Goal: Entertainment & Leisure: Consume media (video, audio)

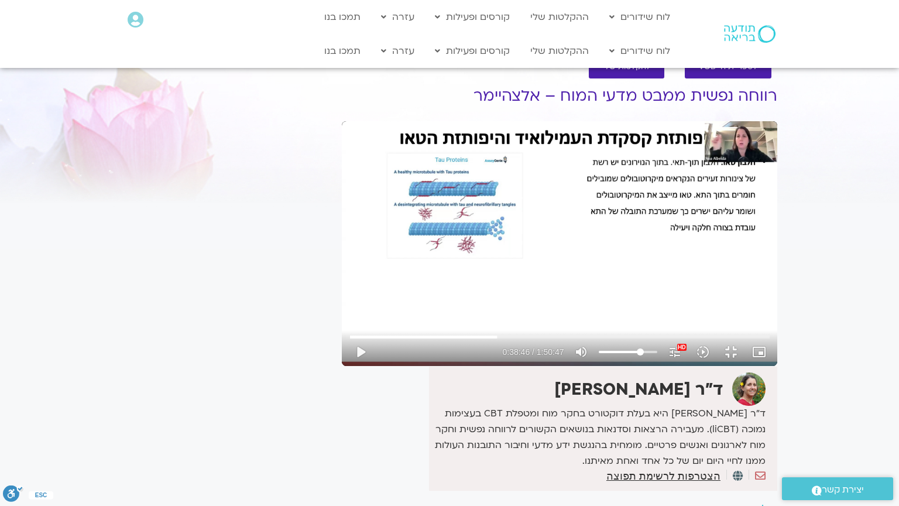
click at [349, 366] on div "Skip Ad 36:28 play_arrow 0:38:46 / 1:50:47 volume_up Mute tune Resolution Auto …" at bounding box center [559, 243] width 435 height 245
drag, startPoint x: 0, startPoint y: 0, endPoint x: 338, endPoint y: 384, distance: 511.7
click at [342, 366] on div "Skip Ad 36:28 pause 0:38:48 / 1:50:47 volume_up Mute tune Resolution Auto 1080p…" at bounding box center [559, 243] width 435 height 245
click at [342, 366] on div "Skip Ad 36:28 play_arrow 0:38:49 / 1:50:47 volume_up Mute tune Resolution Auto …" at bounding box center [559, 243] width 435 height 245
click at [342, 255] on div "Skip Ad 54:34 pause 0:39:01 / 1:50:47 volume_up Mute tune Resolution Auto 1080p…" at bounding box center [559, 243] width 435 height 245
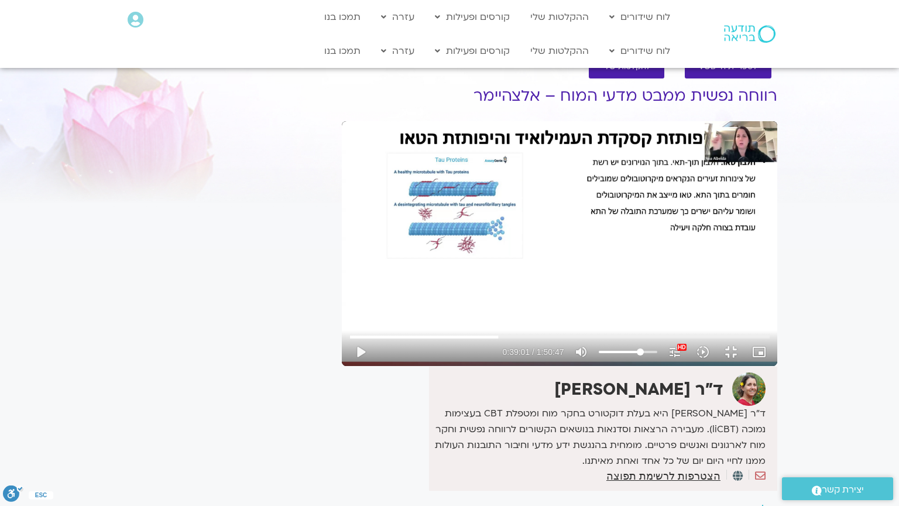
click at [342, 255] on div "Skip Ad 54:34 play_arrow 0:39:01 / 1:50:47 volume_up Mute tune Resolution Auto …" at bounding box center [559, 243] width 435 height 245
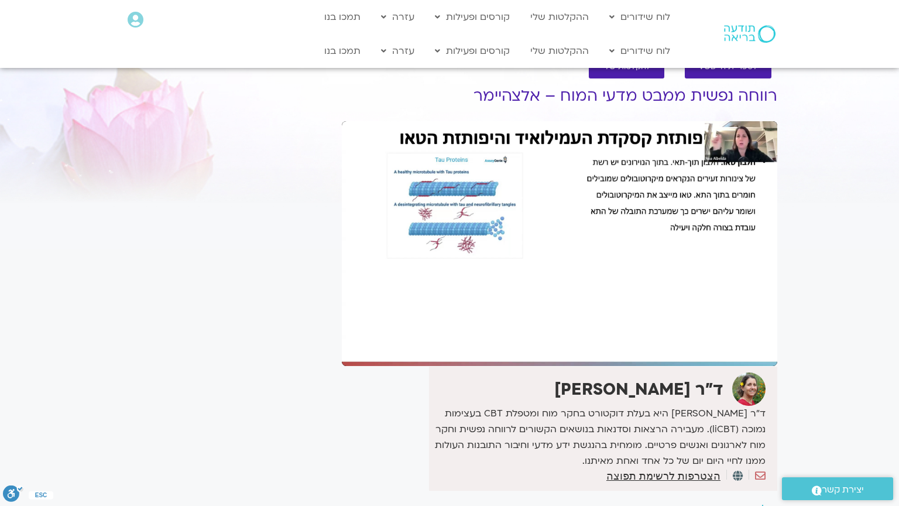
click at [342, 255] on div "Skip Ad 54:34 pause 0:39:01 / 1:50:47 volume_up Mute tune Resolution Auto 1080p…" at bounding box center [559, 243] width 435 height 245
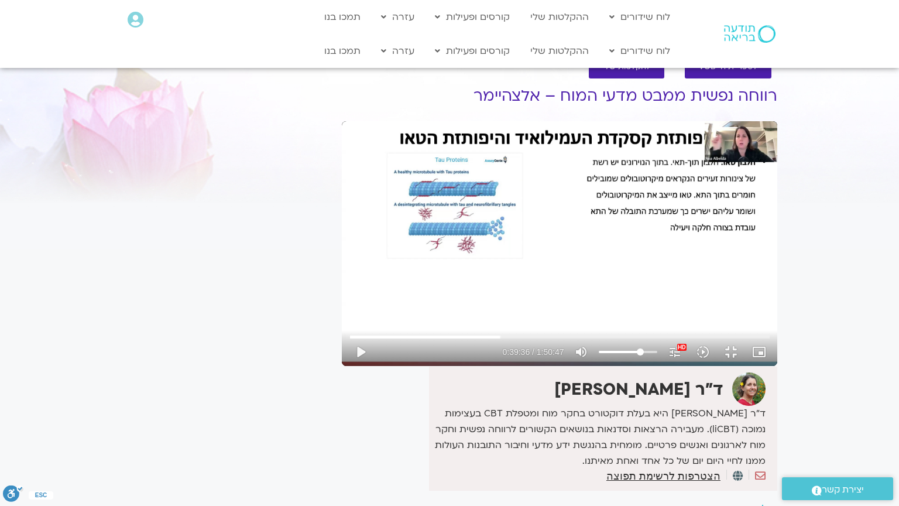
click at [342, 255] on div "Skip Ad 54:34 play_arrow 0:39:36 / 1:50:47 volume_up Mute tune Resolution Auto …" at bounding box center [559, 243] width 435 height 245
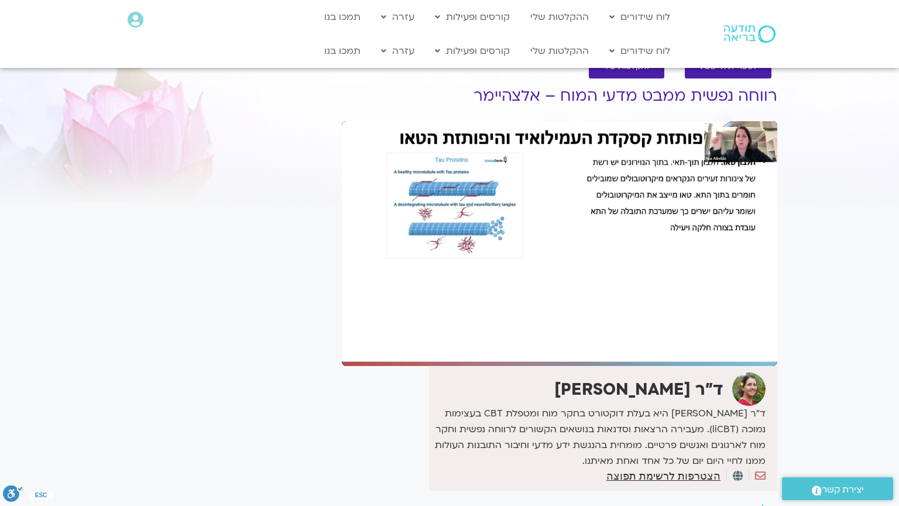
click at [342, 255] on div "Skip Ad 54:34 pause 0:39:36 / 1:50:47 volume_up Mute tune Resolution Auto 1080p…" at bounding box center [559, 243] width 435 height 245
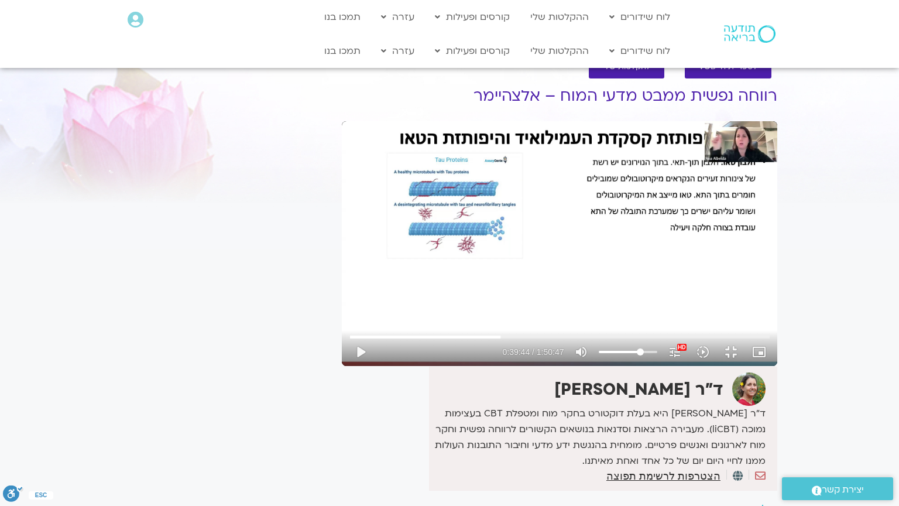
click at [342, 255] on div "Skip Ad 54:34 play_arrow 0:39:44 / 1:50:47 volume_up Mute tune Resolution Auto …" at bounding box center [559, 243] width 435 height 245
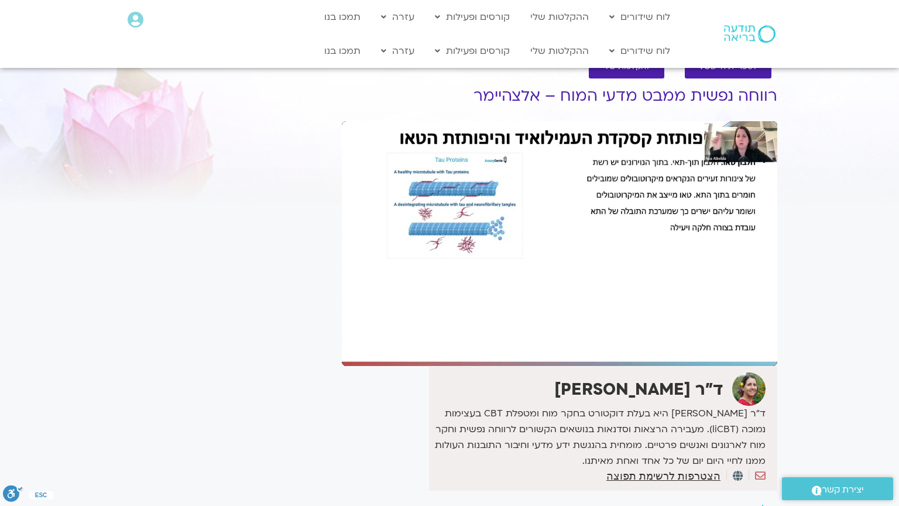
click at [342, 255] on div "Skip Ad 54:34 pause 0:39:45 / 1:50:47 volume_up Mute tune Resolution Auto 1080p…" at bounding box center [559, 243] width 435 height 245
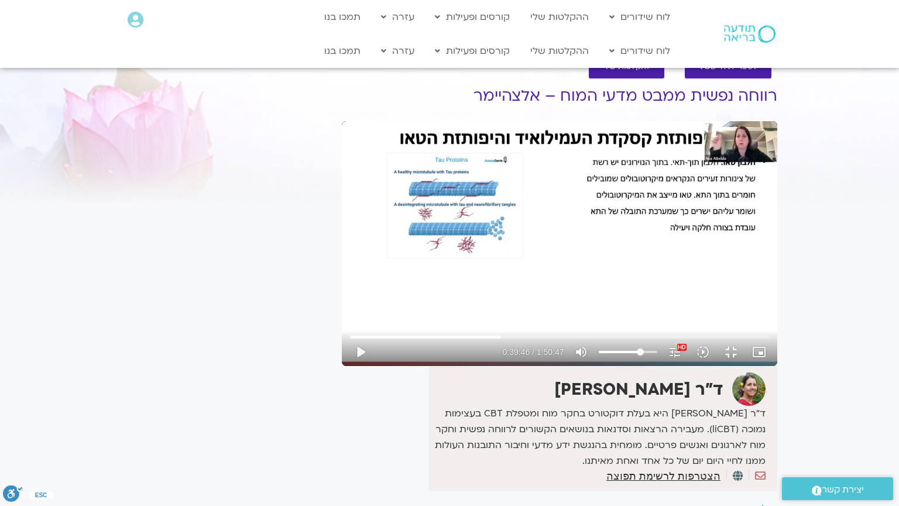
click at [342, 255] on div "Skip Ad 54:34 play_arrow 0:39:46 / 1:50:47 volume_up Mute tune Resolution Auto …" at bounding box center [559, 243] width 435 height 245
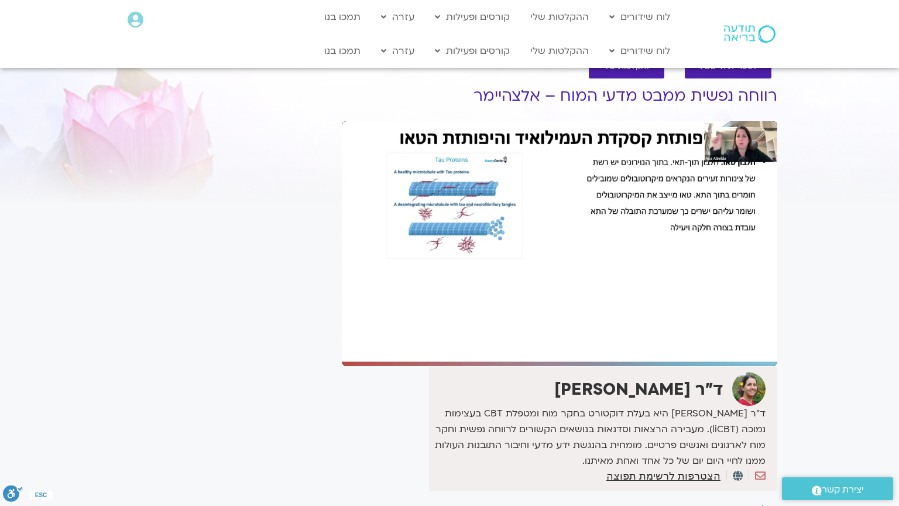
click at [342, 255] on div "Skip Ad 54:34 pause 0:39:46 / 1:50:47 volume_up Mute tune Resolution Auto 1080p…" at bounding box center [559, 243] width 435 height 245
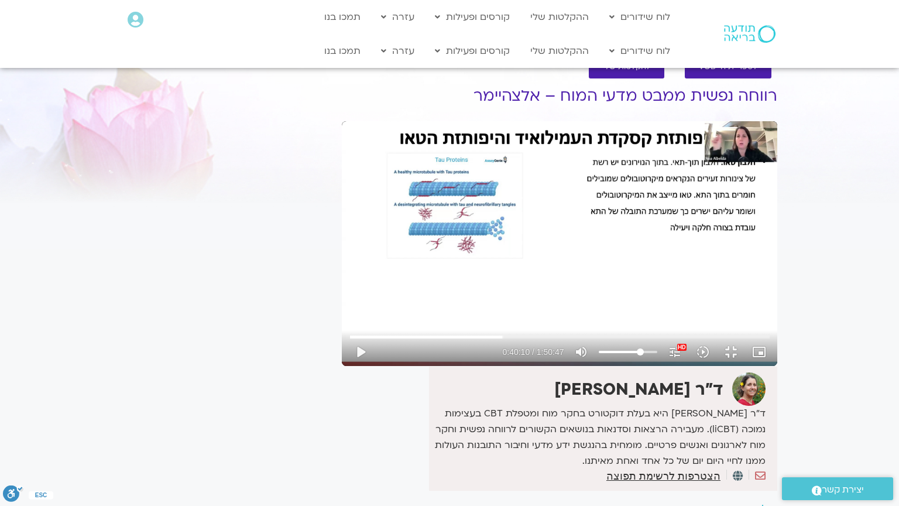
click at [342, 255] on div "Skip Ad 54:34 play_arrow 0:40:10 / 1:50:47 volume_up Mute tune Resolution Auto …" at bounding box center [559, 243] width 435 height 245
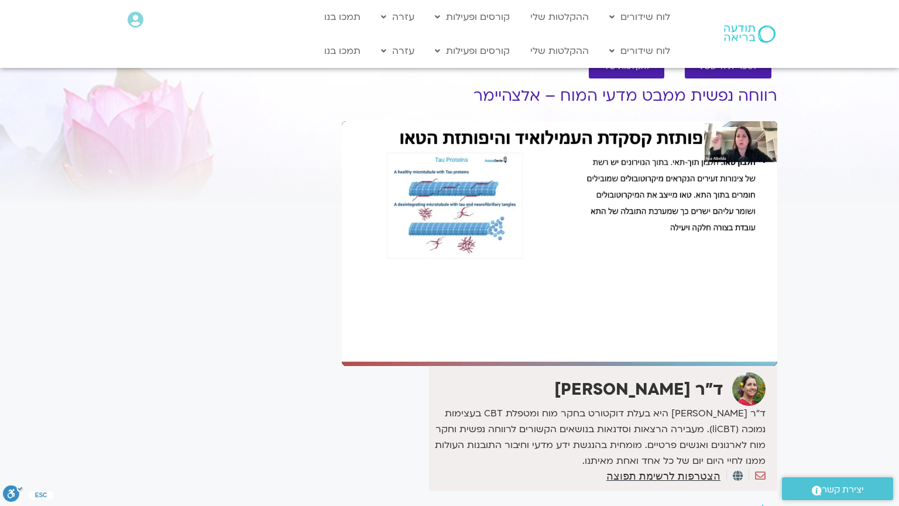
click at [342, 255] on div "Skip Ad 54:34 pause 0:40:10 / 1:50:47 volume_up Mute tune Resolution Auto 1080p…" at bounding box center [559, 243] width 435 height 245
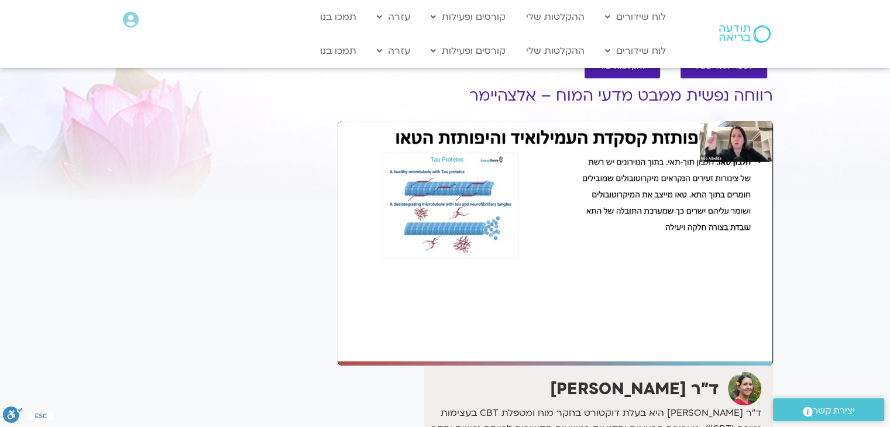
click at [313, 204] on div "It seems we can't find what you're looking for. It seems we can't find what you…" at bounding box center [222, 323] width 220 height 512
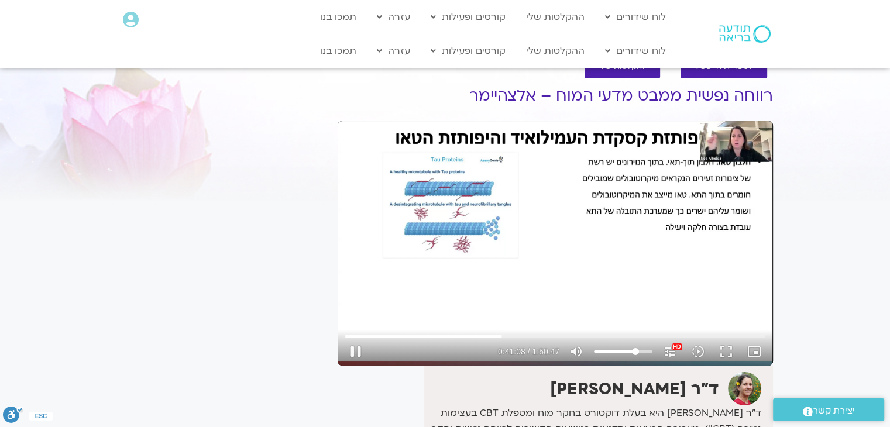
click at [623, 177] on div "Skip Ad 54:34 pause 0:41:08 / 1:50:47 volume_up Mute tune Resolution Auto 1080p…" at bounding box center [555, 243] width 435 height 245
click at [721, 349] on button "fullscreen" at bounding box center [726, 352] width 28 height 28
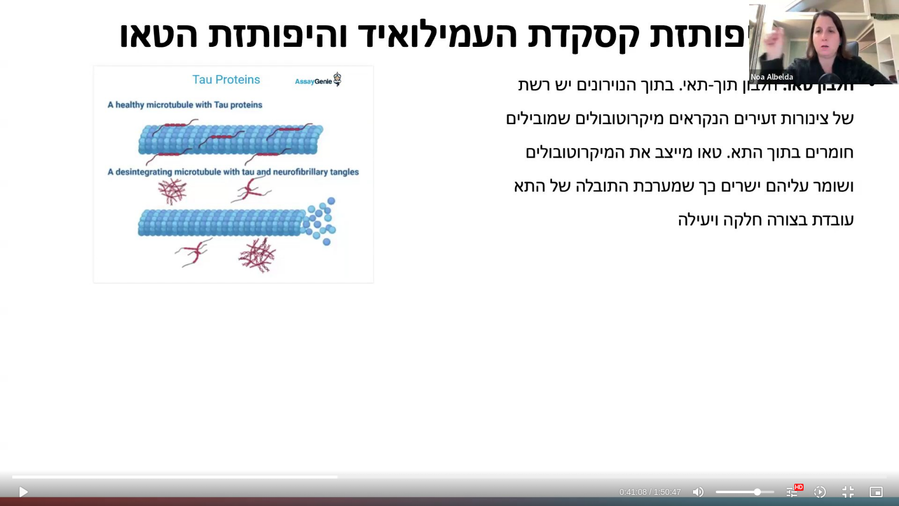
click at [630, 313] on div "Skip Ad 1:41:22 play_arrow 0:41:08 / 1:50:47 volume_up Mute tune Resolution Aut…" at bounding box center [449, 253] width 899 height 506
click at [630, 313] on div "Skip Ad 1:41:22 pause 0:41:10 / 1:50:47 volume_up Mute tune Resolution Auto 108…" at bounding box center [449, 253] width 899 height 506
click at [630, 313] on div "Skip Ad 1:41:22 play_arrow 0:41:11 / 1:50:47 volume_up Mute tune Resolution Aut…" at bounding box center [449, 253] width 899 height 506
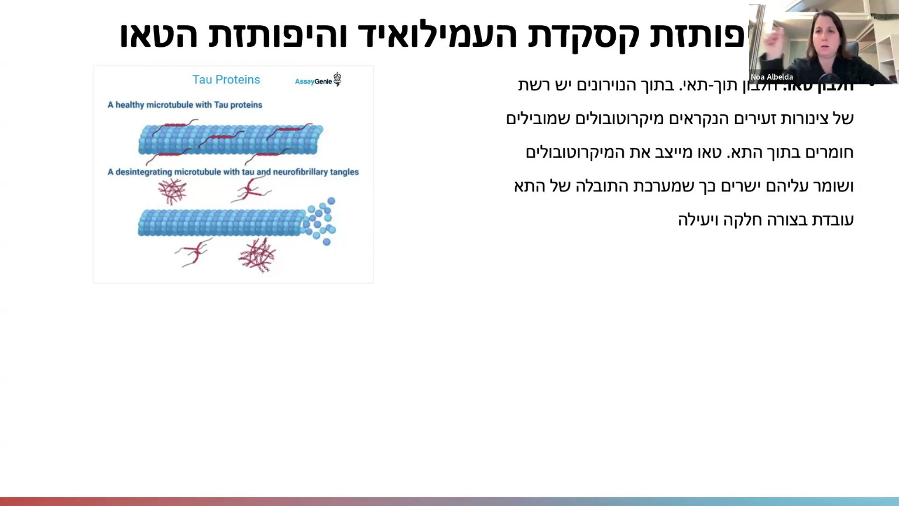
click at [630, 313] on div "Skip Ad 1:41:22 pause 0:41:11 / 1:50:47 volume_up Mute tune Resolution Auto 108…" at bounding box center [449, 253] width 899 height 506
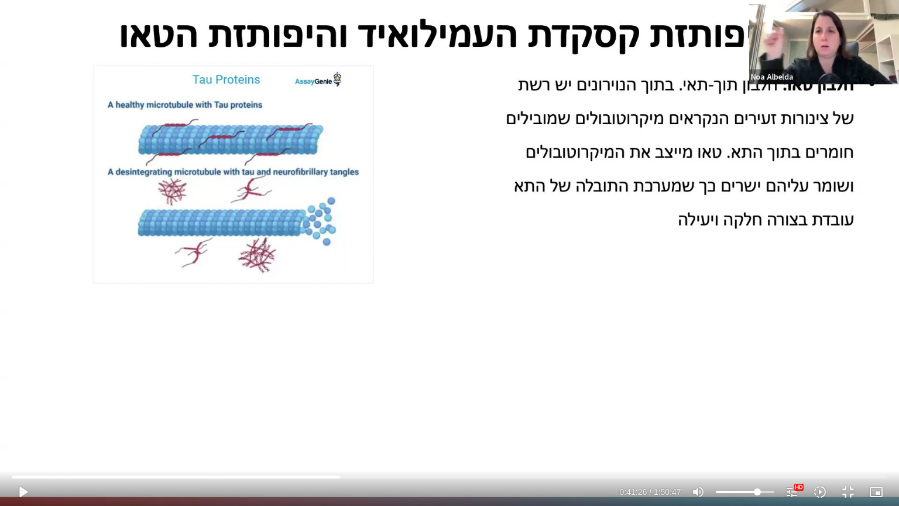
click at [630, 313] on div "Skip Ad 1:41:22 play_arrow 0:41:26 / 1:50:47 volume_up Mute tune Resolution Aut…" at bounding box center [449, 253] width 899 height 506
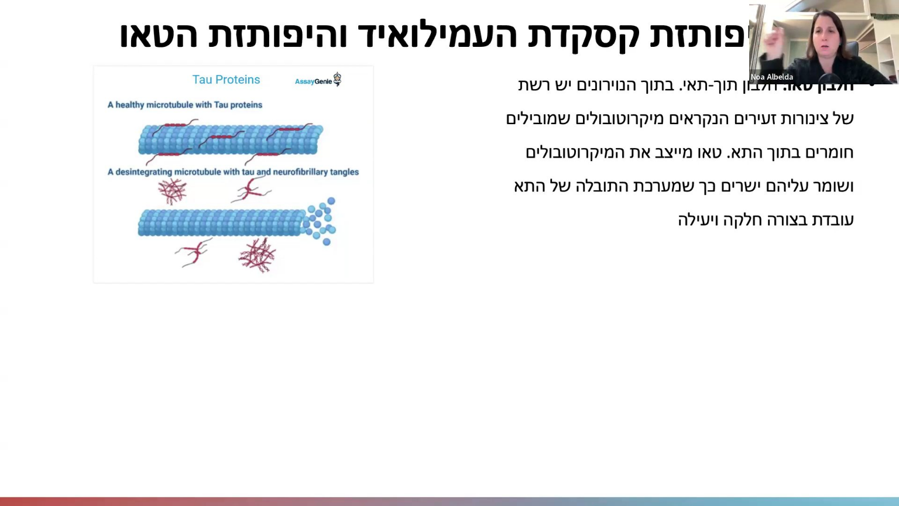
click at [630, 313] on div "Skip Ad 1:41:22 pause 0:41:26 / 1:50:47 volume_up Mute tune Resolution Auto 108…" at bounding box center [449, 253] width 899 height 506
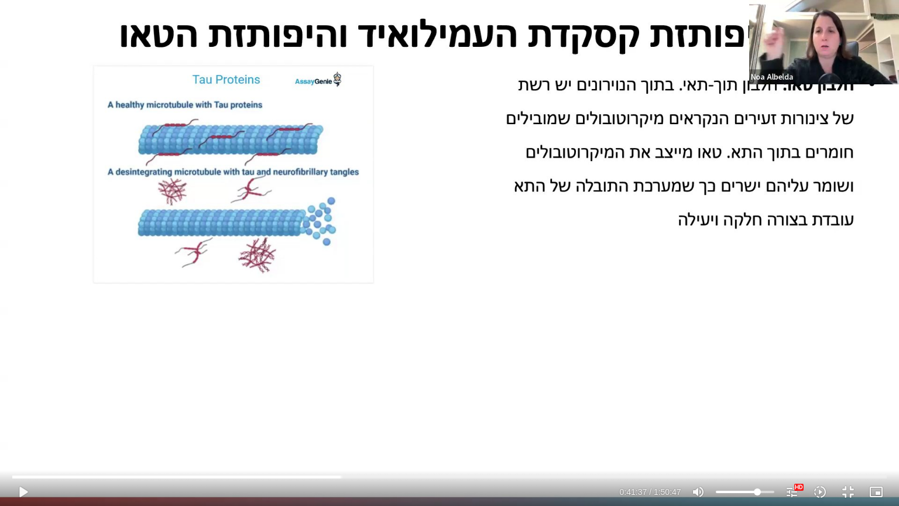
click at [630, 313] on div "Skip Ad 1:41:22 play_arrow 0:41:37 / 1:50:47 volume_up Mute tune Resolution Aut…" at bounding box center [449, 253] width 899 height 506
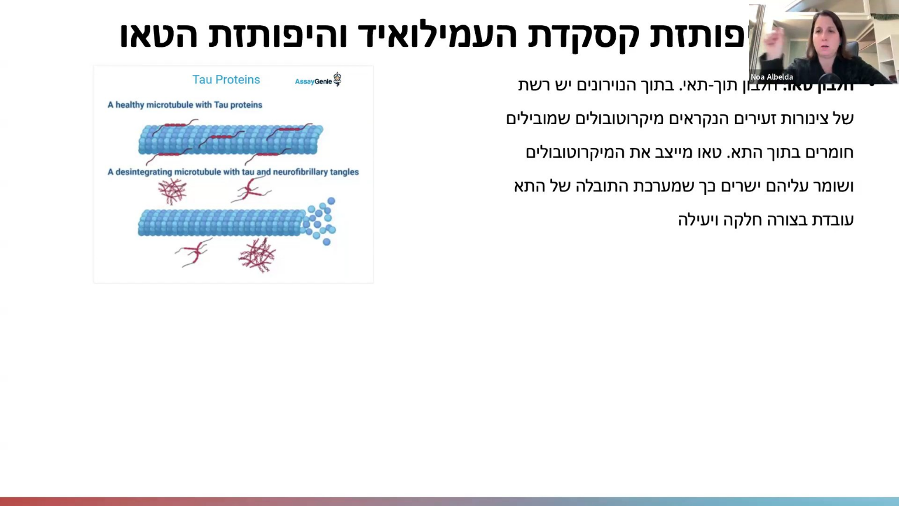
click at [630, 313] on div "Skip Ad 1:41:22 pause 0:41:37 / 1:50:47 volume_up Mute tune Resolution Auto 108…" at bounding box center [449, 253] width 899 height 506
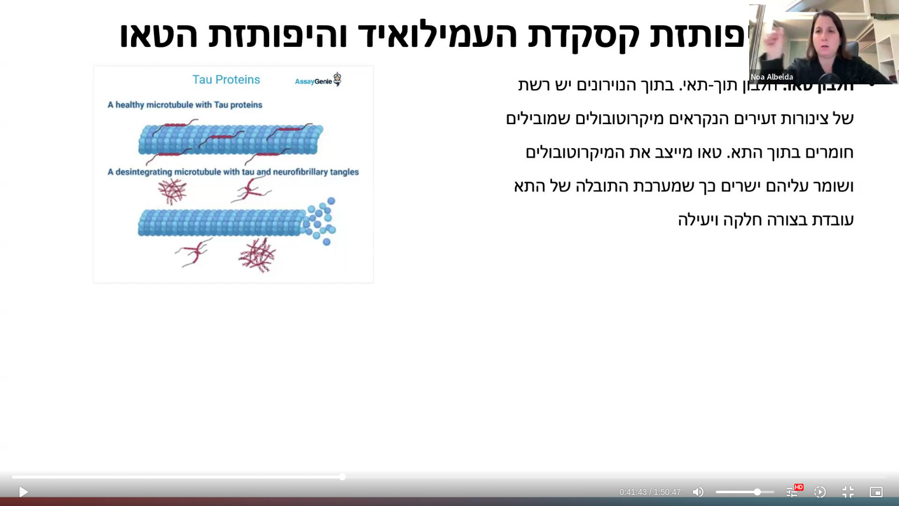
click at [339, 480] on div at bounding box center [326, 491] width 579 height 28
click at [340, 476] on input "Seek" at bounding box center [449, 476] width 874 height 7
click at [341, 477] on input "Seek" at bounding box center [449, 476] width 874 height 7
click at [373, 400] on div "Skip Ad 41:33 play_arrow 0:41:43 / 1:50:47 volume_up Mute tune Resolution Auto …" at bounding box center [449, 253] width 899 height 506
click at [336, 480] on div "Skip Ad 34:41 pause 0:41:50 / 1:50:47 volume_up Mute tune Resolution Auto 1080p…" at bounding box center [449, 487] width 881 height 38
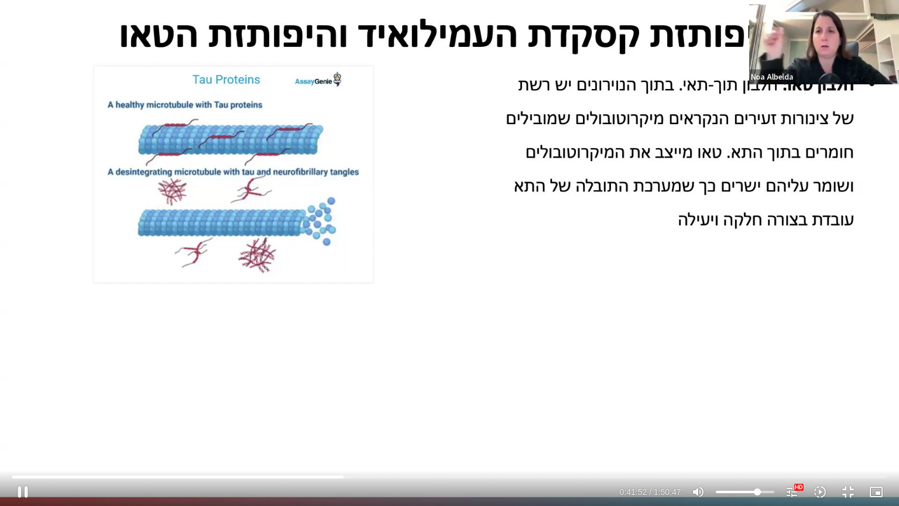
click at [358, 418] on div "Skip Ad 41:47 pause 0:41:52 / 1:50:47 volume_up Mute tune Resolution Auto 1080p…" at bounding box center [449, 253] width 899 height 506
click at [335, 477] on input "Seek" at bounding box center [449, 476] width 874 height 7
click at [338, 479] on input "Seek" at bounding box center [449, 476] width 874 height 7
click at [328, 442] on div "Skip Ad 41:06 play_arrow 0:41:09 / 1:50:47 volume_up Mute tune Resolution Auto …" at bounding box center [449, 253] width 899 height 506
click at [391, 315] on div "Skip Ad 41:15 pause 0:41:33 / 1:50:47 volume_up Mute tune Resolution Auto 1080p…" at bounding box center [449, 253] width 899 height 506
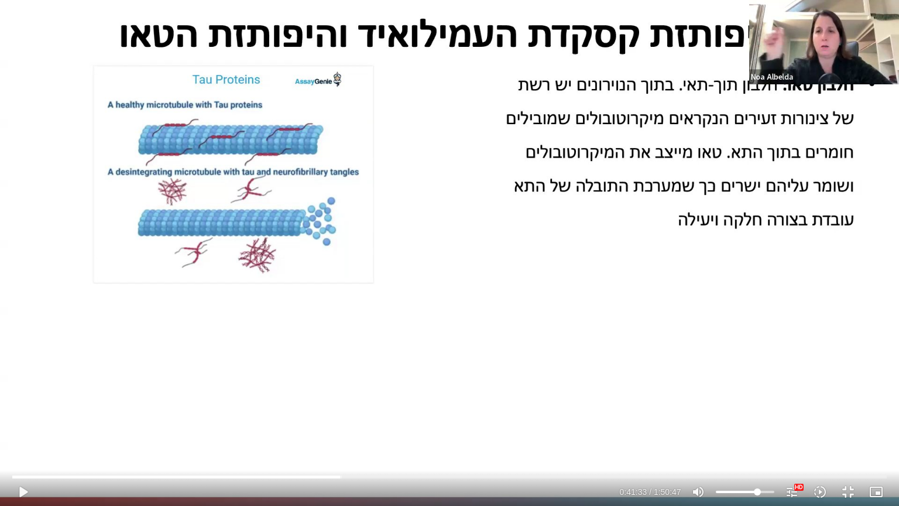
click at [391, 315] on div "Skip Ad 41:15 play_arrow 0:41:33 / 1:50:47 volume_up Mute tune Resolution Auto …" at bounding box center [449, 253] width 899 height 506
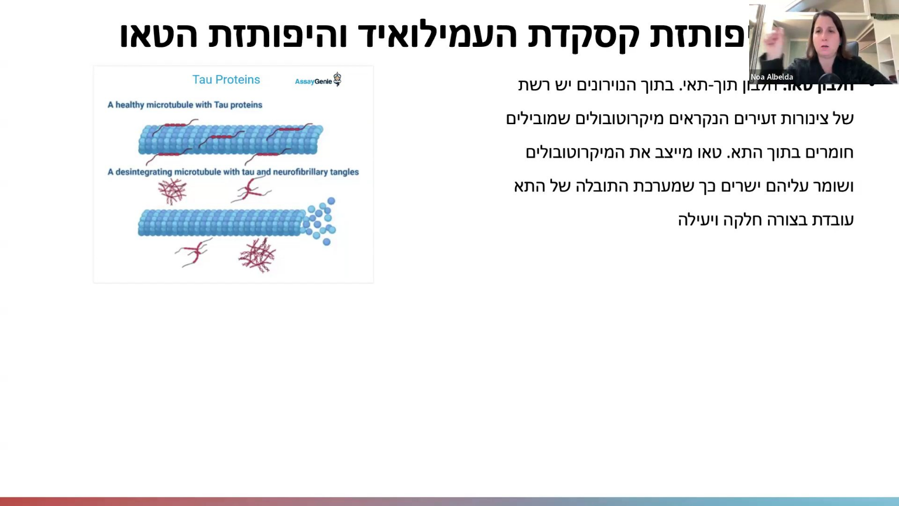
click at [391, 315] on div "Skip Ad 41:15 pause 0:41:33 / 1:50:47 volume_up Mute tune Resolution Auto 1080p…" at bounding box center [449, 253] width 899 height 506
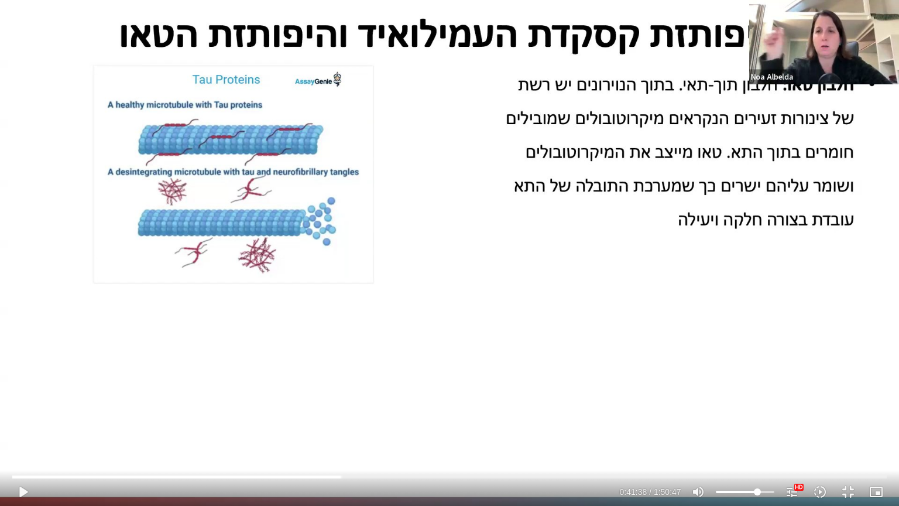
click at [391, 315] on div "Skip Ad 41:15 play_arrow 0:41:38 / 1:50:47 volume_up Mute tune Resolution Auto …" at bounding box center [449, 253] width 899 height 506
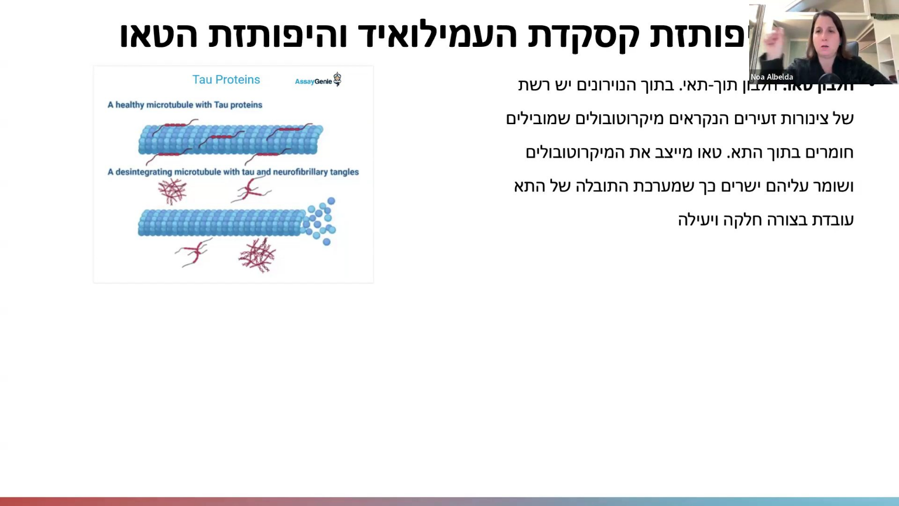
click at [391, 315] on div "Skip Ad 41:15 pause 0:41:38 / 1:50:47 volume_up Mute tune Resolution Auto 1080p…" at bounding box center [449, 253] width 899 height 506
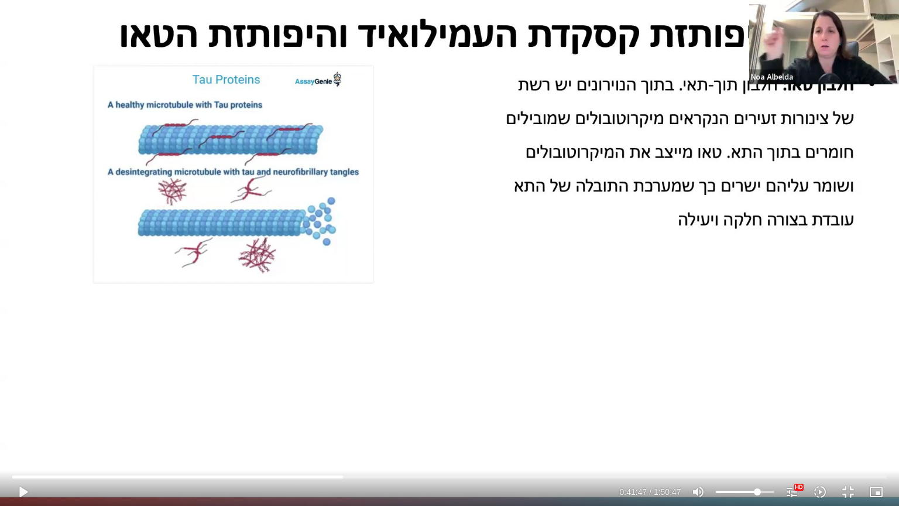
click at [391, 315] on div "Skip Ad 41:15 play_arrow 0:41:47 / 1:50:47 volume_up Mute tune Resolution Auto …" at bounding box center [449, 253] width 899 height 506
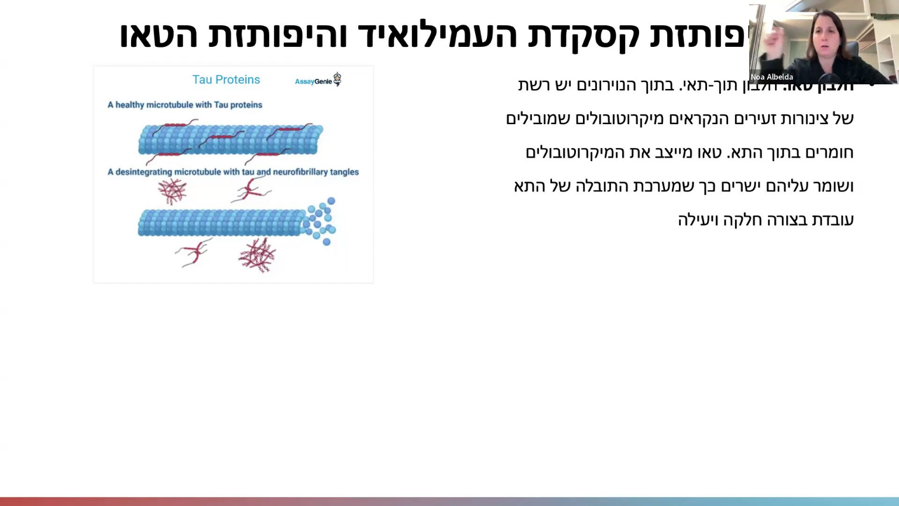
click at [391, 315] on div "Skip Ad 41:15 pause 0:41:47 / 1:50:47 volume_up Mute tune Resolution Auto 1080p…" at bounding box center [449, 253] width 899 height 506
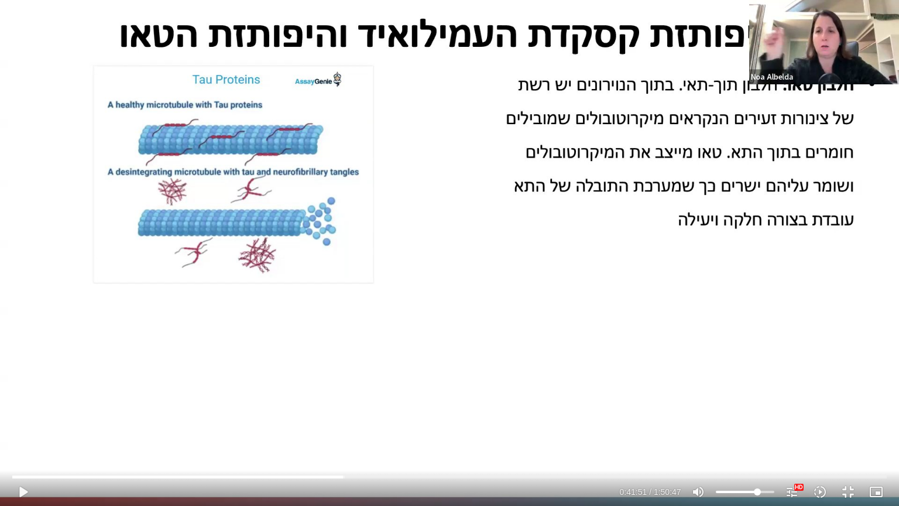
click at [391, 315] on div "Skip Ad 41:15 play_arrow 0:41:51 / 1:50:47 volume_up Mute tune Resolution Auto …" at bounding box center [449, 253] width 899 height 506
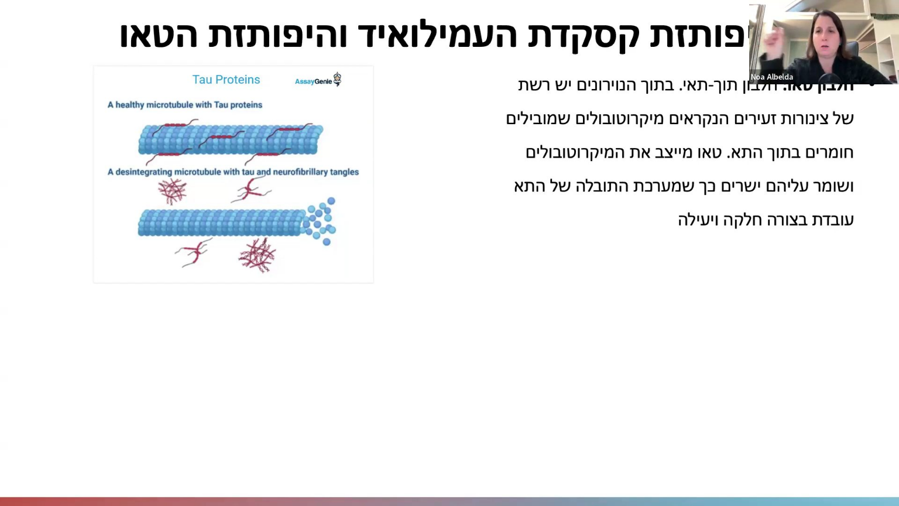
click at [391, 315] on div "Skip Ad 41:15 pause 0:41:51 / 1:50:47 volume_up Mute tune Resolution Auto 1080p…" at bounding box center [449, 253] width 899 height 506
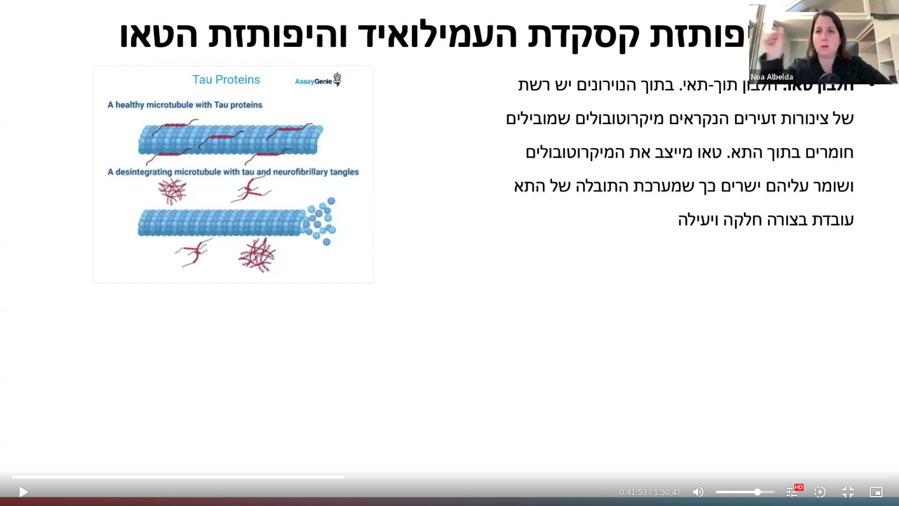
click at [391, 315] on div "Skip Ad 41:15 play_arrow 0:41:53 / 1:50:47 volume_up Mute tune Resolution Auto …" at bounding box center [449, 253] width 899 height 506
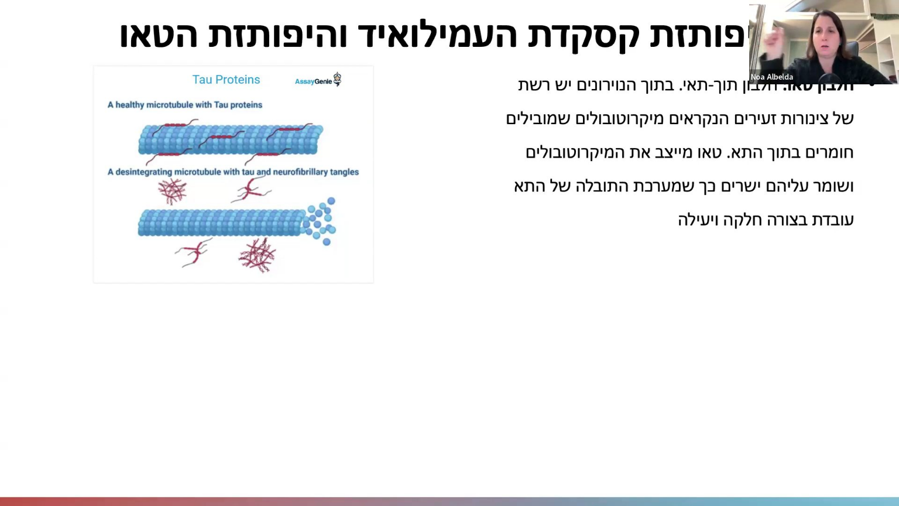
click at [391, 315] on div "Skip Ad 41:15 pause 0:41:53 / 1:50:47 volume_up Mute tune Resolution Auto 1080p…" at bounding box center [449, 253] width 899 height 506
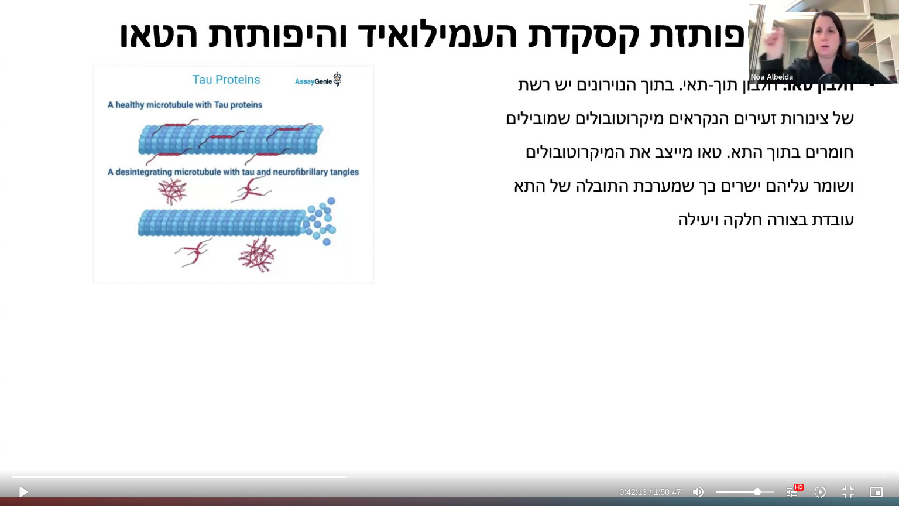
click at [391, 315] on div "Skip Ad 41:15 play_arrow 0:42:13 / 1:50:47 volume_up Mute tune Resolution Auto …" at bounding box center [449, 253] width 899 height 506
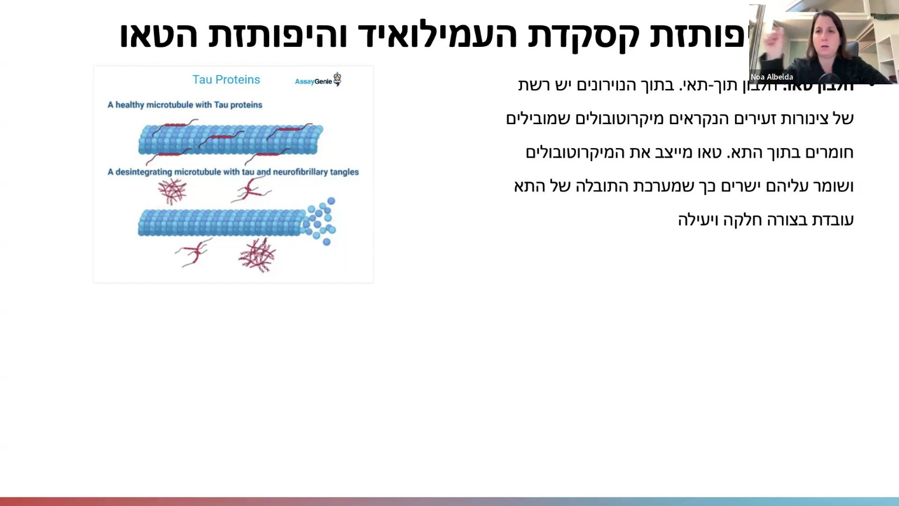
click at [391, 315] on div "Skip Ad 41:15 pause 0:42:13 / 1:50:47 volume_up Mute tune Resolution Auto 1080p…" at bounding box center [449, 253] width 899 height 506
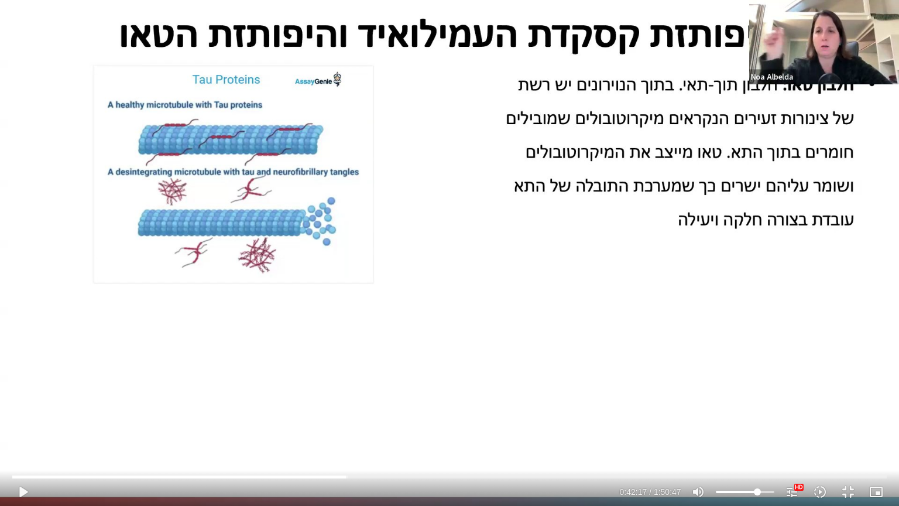
click at [391, 315] on div "Skip Ad 41:15 play_arrow 0:42:17 / 1:50:47 volume_up Mute tune Resolution Auto …" at bounding box center [449, 253] width 899 height 506
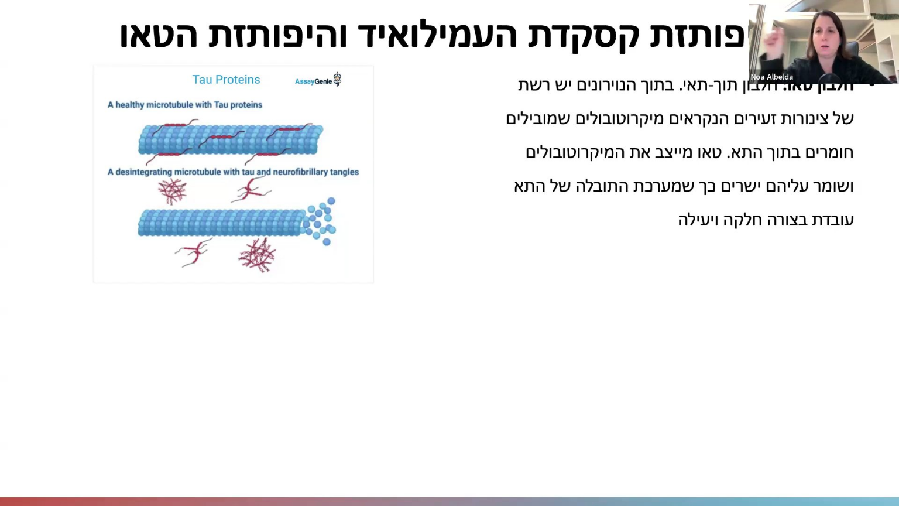
click at [391, 315] on div "Skip Ad 41:15 pause 0:42:17 / 1:50:47 volume_up Mute tune Resolution Auto 1080p…" at bounding box center [449, 253] width 899 height 506
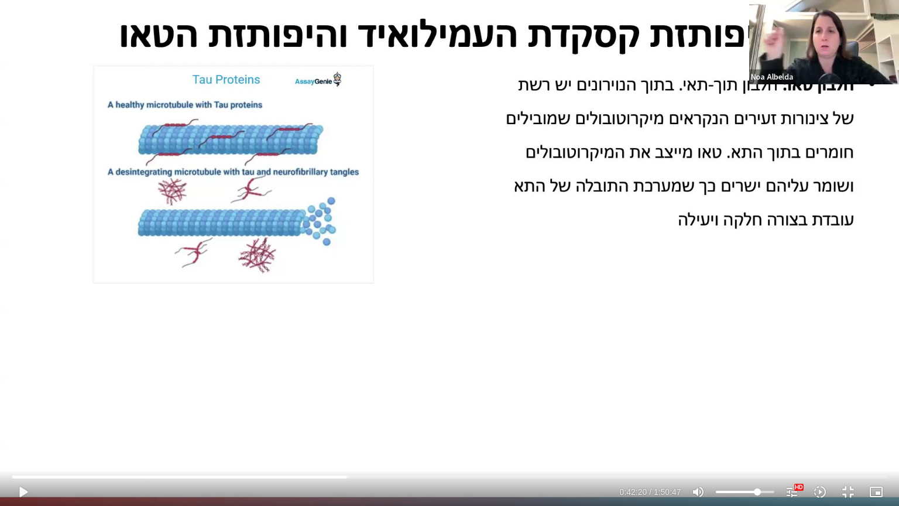
click at [391, 315] on div "Skip Ad 41:15 play_arrow 0:42:20 / 1:50:47 volume_up Mute tune Resolution Auto …" at bounding box center [449, 253] width 899 height 506
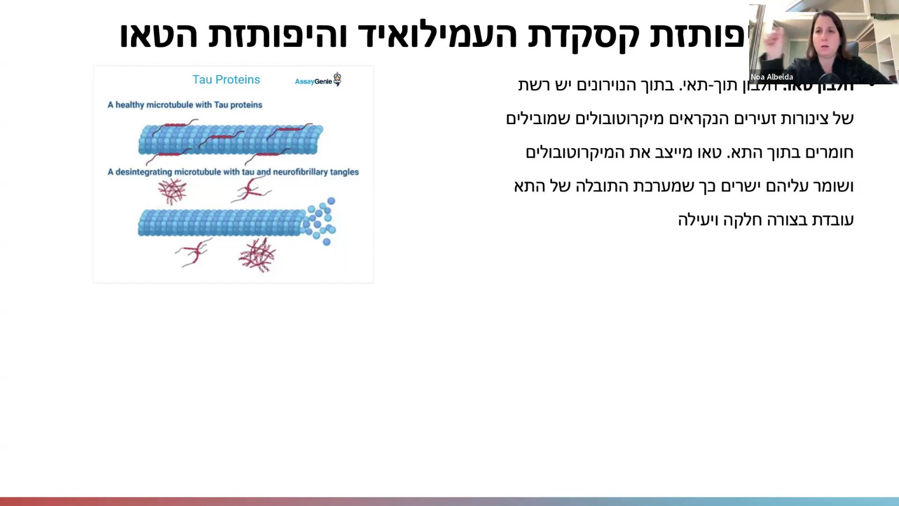
click at [391, 315] on div "Skip Ad 41:15 pause 0:42:20 / 1:50:47 volume_up Mute tune Resolution Auto 1080p…" at bounding box center [449, 253] width 899 height 506
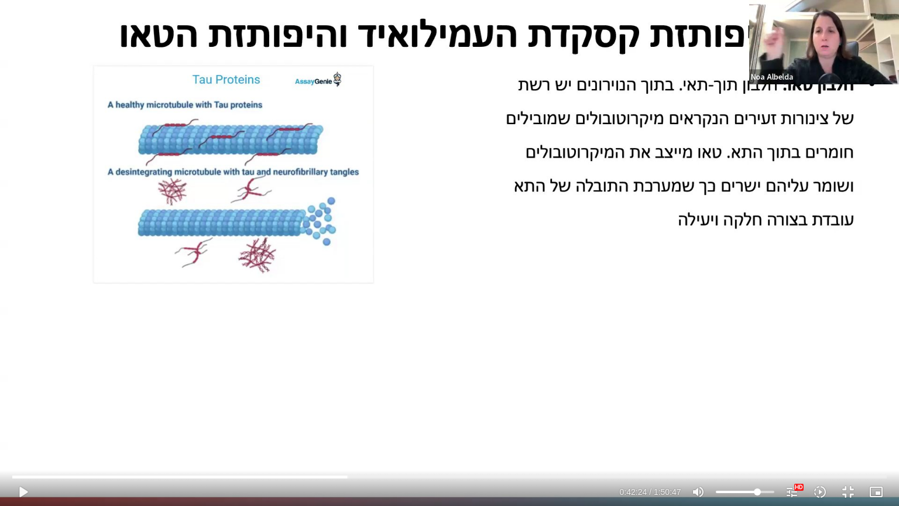
click at [391, 315] on div "Skip Ad 41:15 play_arrow 0:42:24 / 1:50:47 volume_up Mute tune Resolution Auto …" at bounding box center [449, 253] width 899 height 506
click at [255, 384] on div "Skip Ad 41:15 pause 0:42:29 / 1:50:47 volume_up Mute tune Resolution Auto 1080p…" at bounding box center [449, 253] width 899 height 506
click at [255, 384] on div "Skip Ad 41:15 play_arrow 0:42:29 / 1:50:47 volume_up Mute tune Resolution Auto …" at bounding box center [449, 253] width 899 height 506
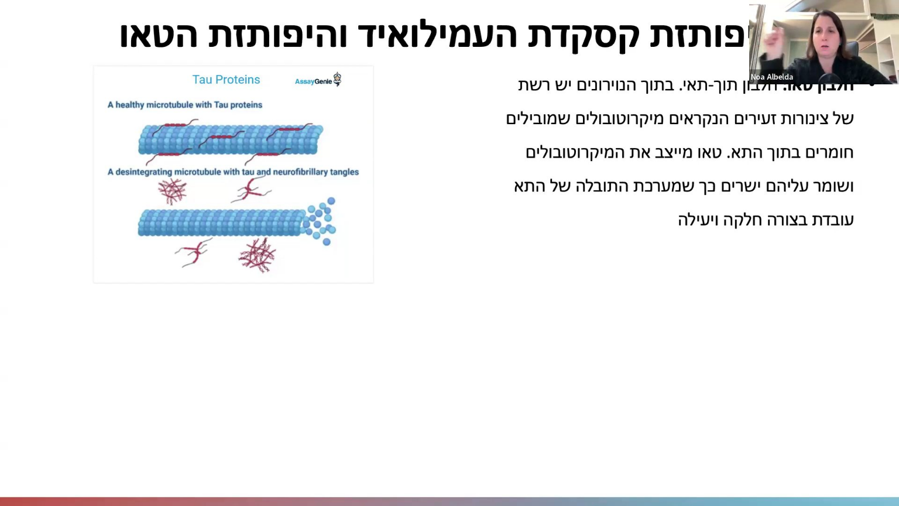
click at [255, 384] on div "Skip Ad 41:15 pause 0:42:29 / 1:50:47 volume_up Mute tune Resolution Auto 1080p…" at bounding box center [449, 253] width 899 height 506
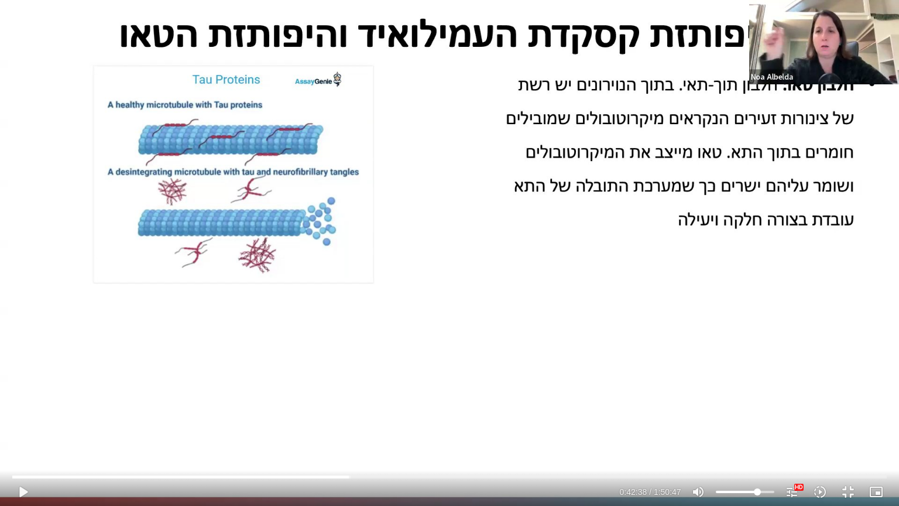
click at [255, 384] on div "Skip Ad 41:15 play_arrow 0:42:38 / 1:50:47 volume_up Mute tune Resolution Auto …" at bounding box center [449, 253] width 899 height 506
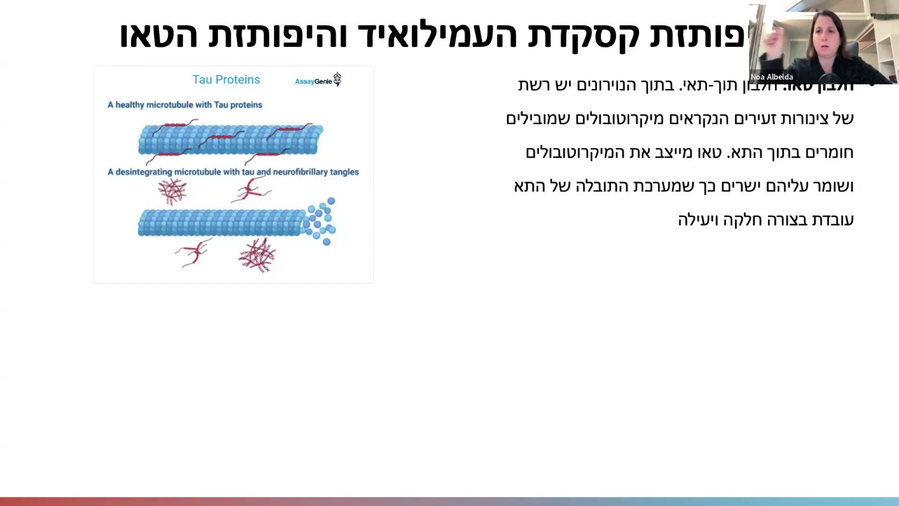
click at [255, 384] on div "Skip Ad 41:15 pause 0:42:38 / 1:50:47 volume_up Mute tune Resolution Auto 1080p…" at bounding box center [449, 253] width 899 height 506
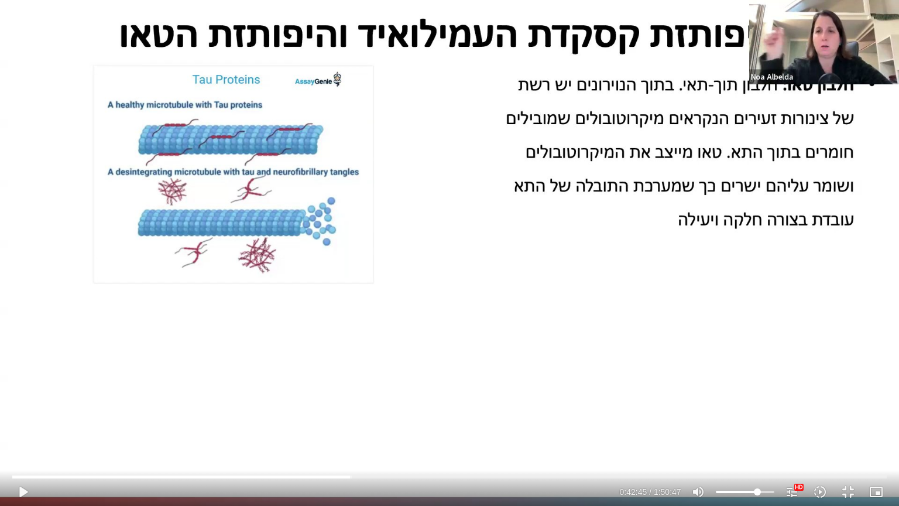
click at [255, 384] on div "Skip Ad 41:15 play_arrow 0:42:45 / 1:50:47 volume_up Mute tune Resolution Auto …" at bounding box center [449, 253] width 899 height 506
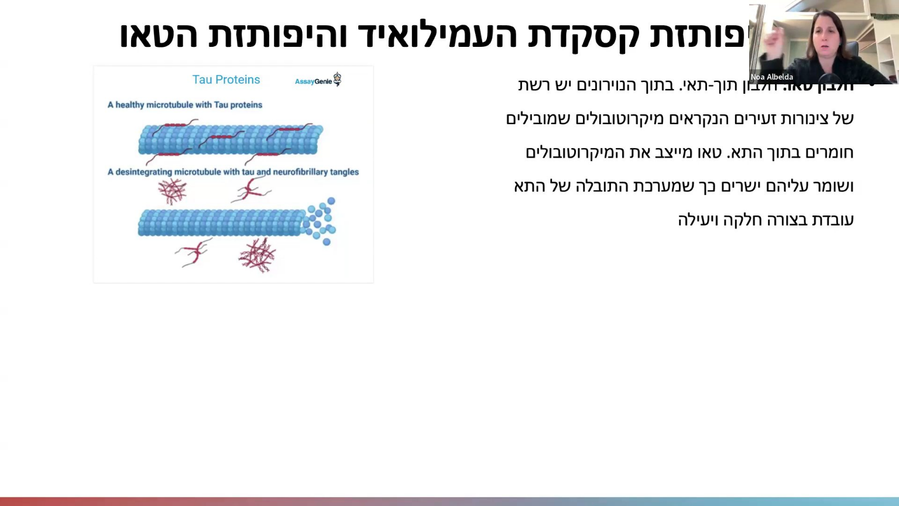
click at [255, 384] on div "Skip Ad 41:15 pause 0:42:45 / 1:50:47 volume_up Mute tune Resolution Auto 1080p…" at bounding box center [449, 253] width 899 height 506
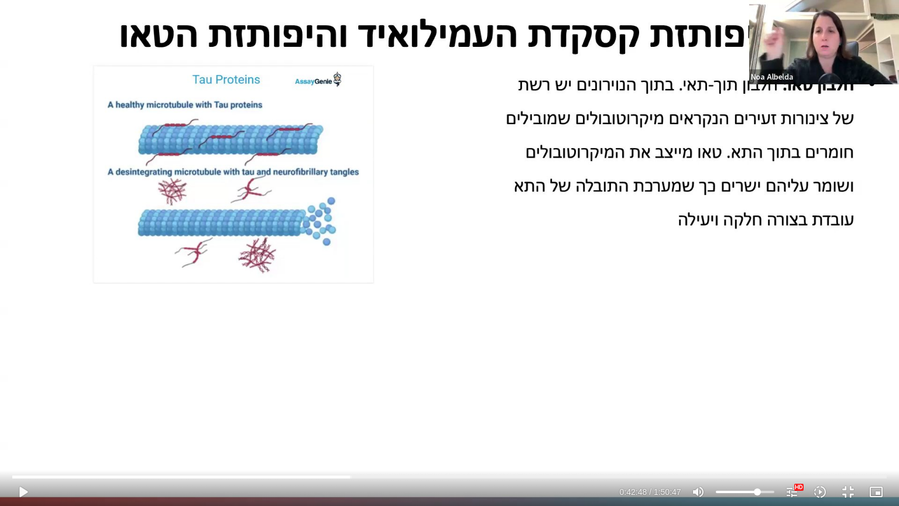
click at [255, 384] on div "Skip Ad 41:15 play_arrow 0:42:48 / 1:50:47 volume_up Mute tune Resolution Auto …" at bounding box center [449, 253] width 899 height 506
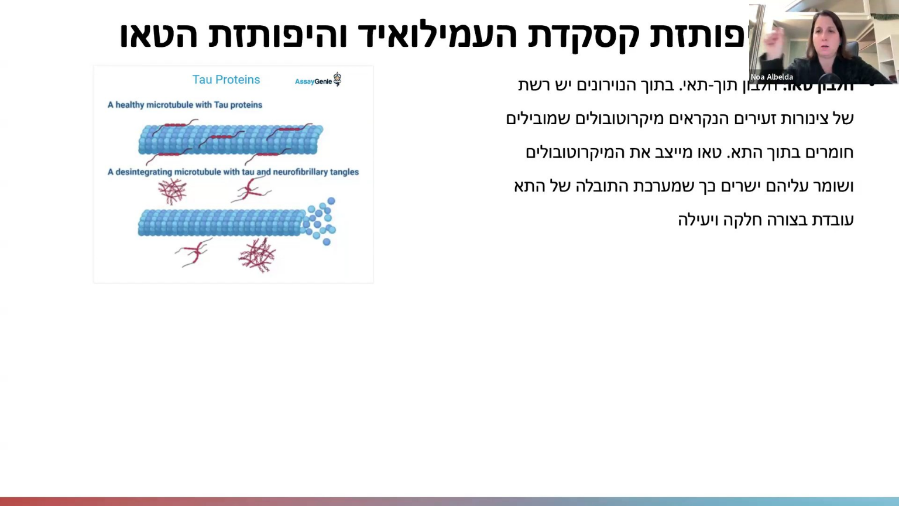
click at [255, 384] on div "Skip Ad 41:15 pause 0:42:48 / 1:50:47 volume_up Mute tune Resolution Auto 1080p…" at bounding box center [449, 253] width 899 height 506
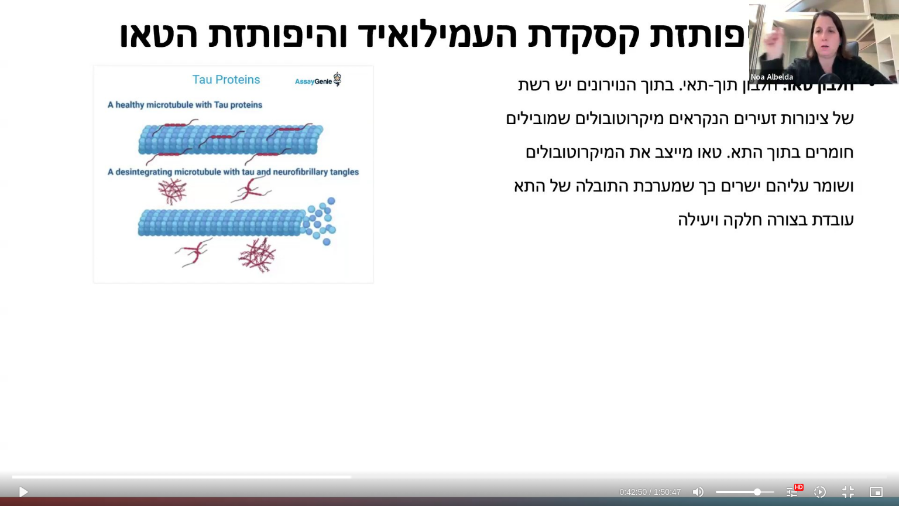
click at [255, 384] on div "Skip Ad 41:15 play_arrow 0:42:50 / 1:50:47 volume_up Mute tune Resolution Auto …" at bounding box center [449, 253] width 899 height 506
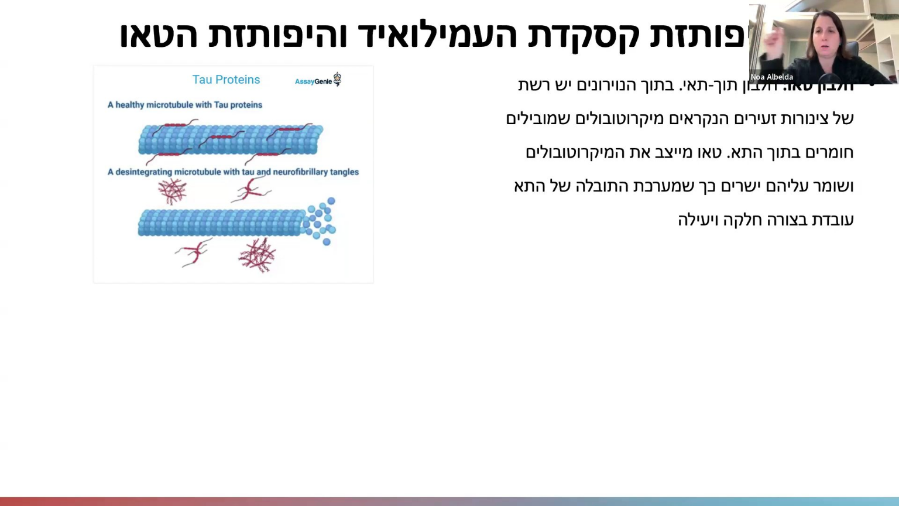
click at [255, 384] on div "Skip Ad 41:15 pause 0:42:50 / 1:50:47 volume_up Mute tune Resolution Auto 1080p…" at bounding box center [449, 253] width 899 height 506
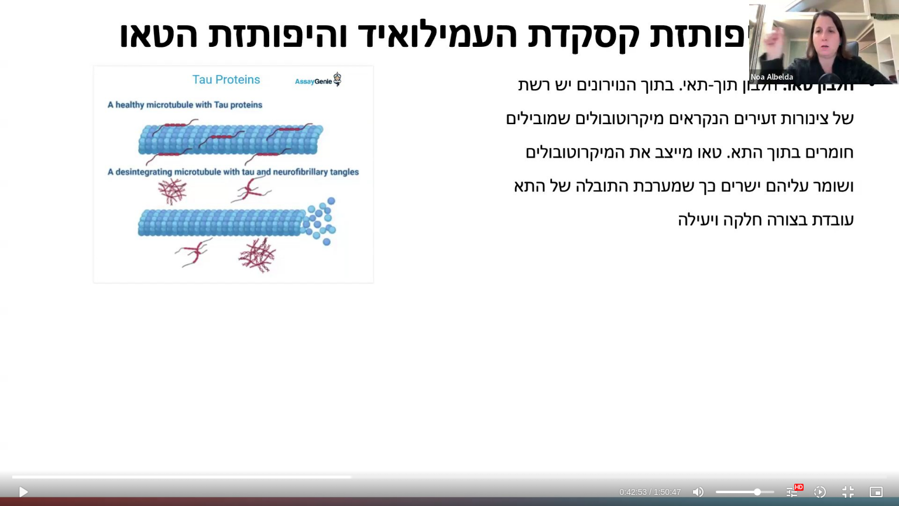
click at [255, 384] on div "Skip Ad 41:15 play_arrow 0:42:53 / 1:50:47 volume_up Mute tune Resolution Auto …" at bounding box center [449, 253] width 899 height 506
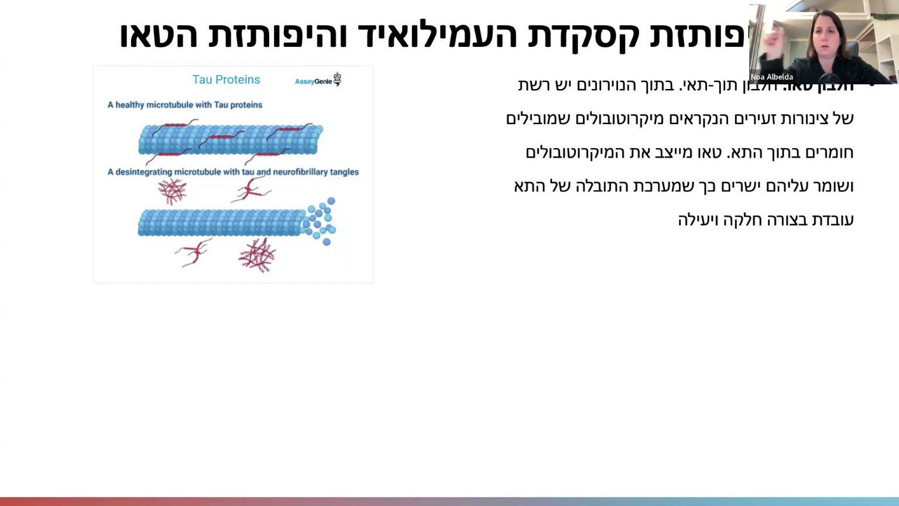
click at [255, 384] on div "Skip Ad 41:15 pause 0:42:53 / 1:50:47 volume_up Mute tune Resolution Auto 1080p…" at bounding box center [449, 253] width 899 height 506
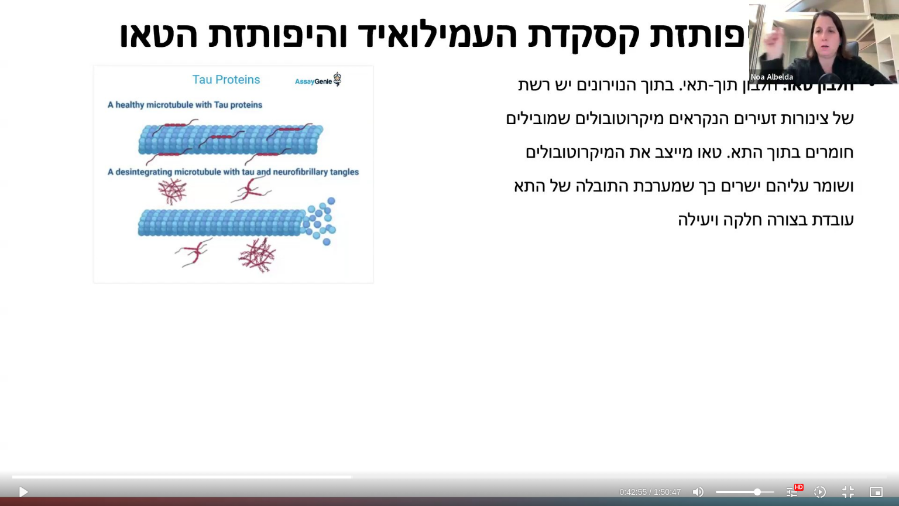
click at [255, 384] on div "Skip Ad 41:15 play_arrow 0:42:55 / 1:50:47 volume_up Mute tune Resolution Auto …" at bounding box center [449, 253] width 899 height 506
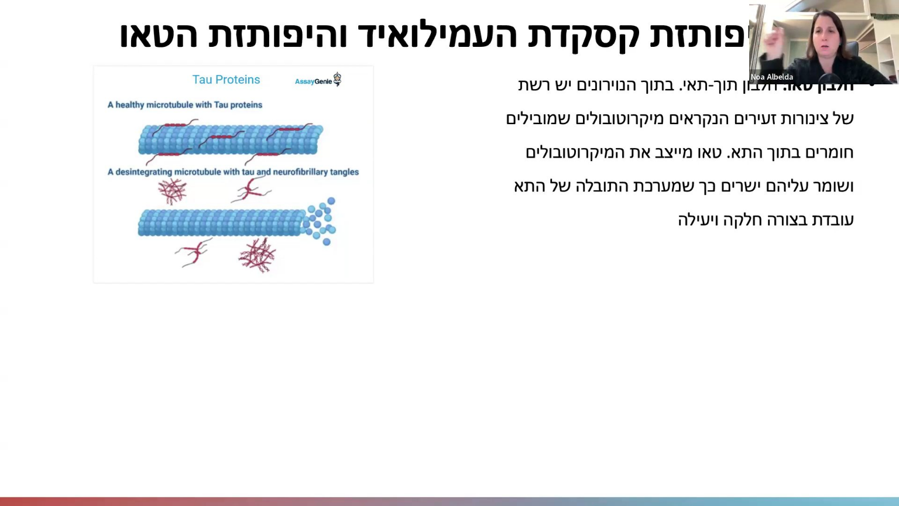
click at [255, 384] on div "Skip Ad 41:15 pause 0:42:55 / 1:50:47 volume_up Mute tune Resolution Auto 1080p…" at bounding box center [449, 253] width 899 height 506
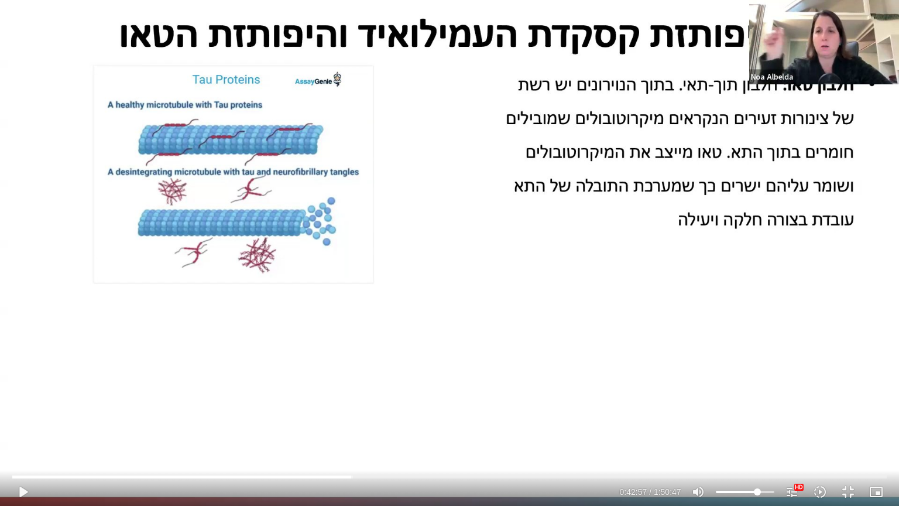
click at [255, 384] on div "Skip Ad 41:15 play_arrow 0:42:57 / 1:50:47 volume_up Mute tune Resolution Auto …" at bounding box center [449, 253] width 899 height 506
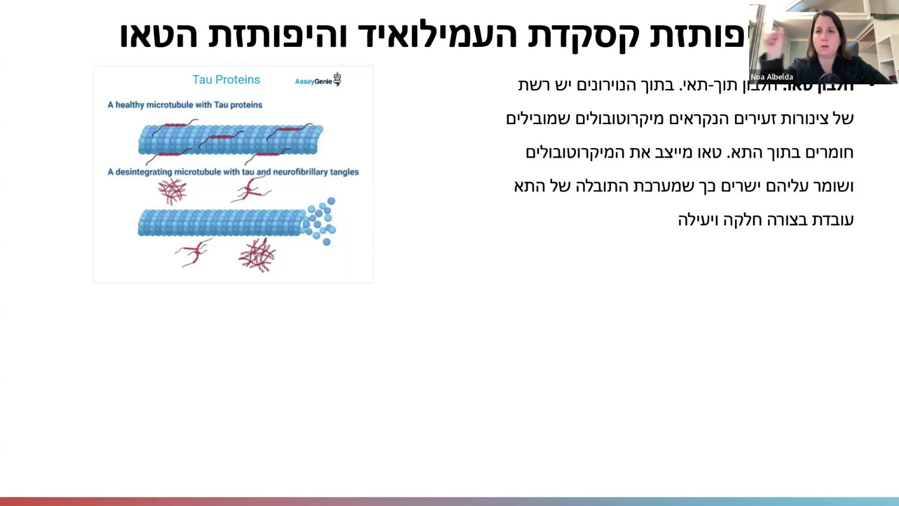
click at [255, 384] on div "Skip Ad 41:15 pause 0:42:57 / 1:50:47 volume_up Mute tune Resolution Auto 1080p…" at bounding box center [449, 253] width 899 height 506
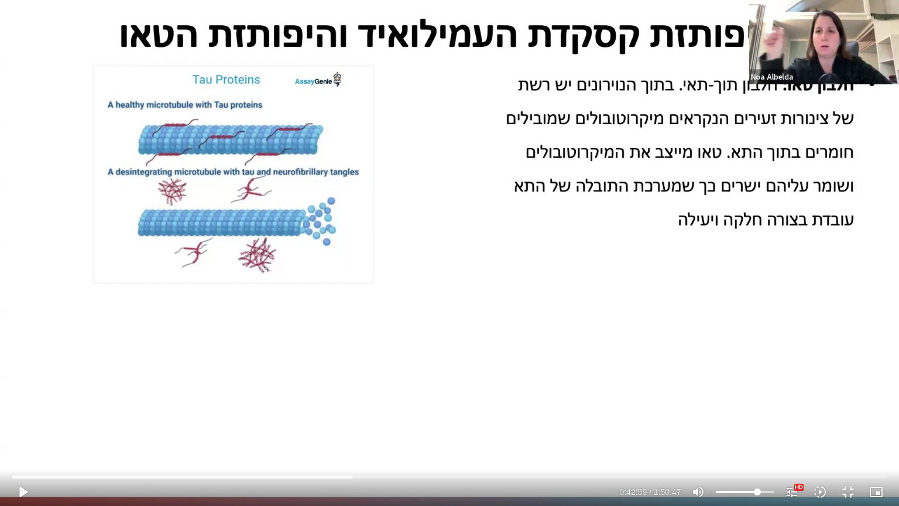
click at [255, 384] on div "Skip Ad 41:15 play_arrow 0:42:59 / 1:50:47 volume_up Mute tune Resolution Auto …" at bounding box center [449, 253] width 899 height 506
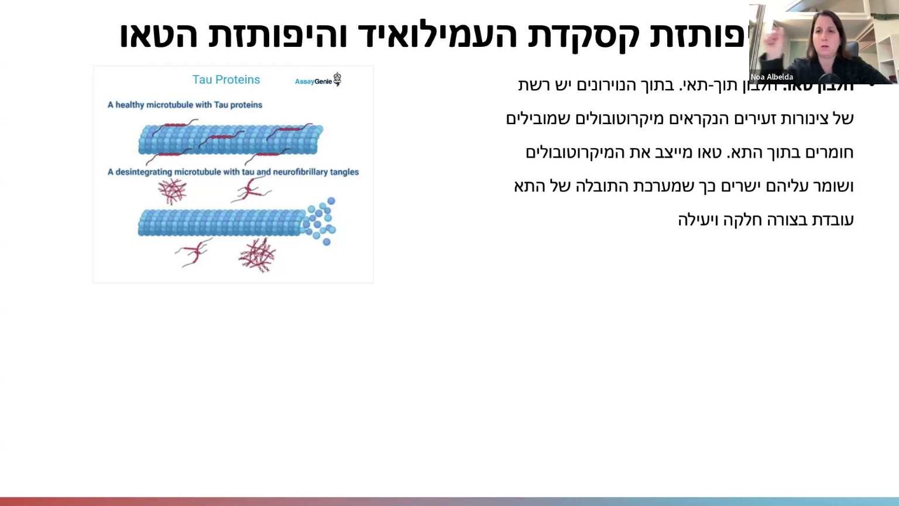
click at [255, 384] on div "Skip Ad 41:15 pause 0:42:59 / 1:50:47 volume_up Mute tune Resolution Auto 1080p…" at bounding box center [449, 253] width 899 height 506
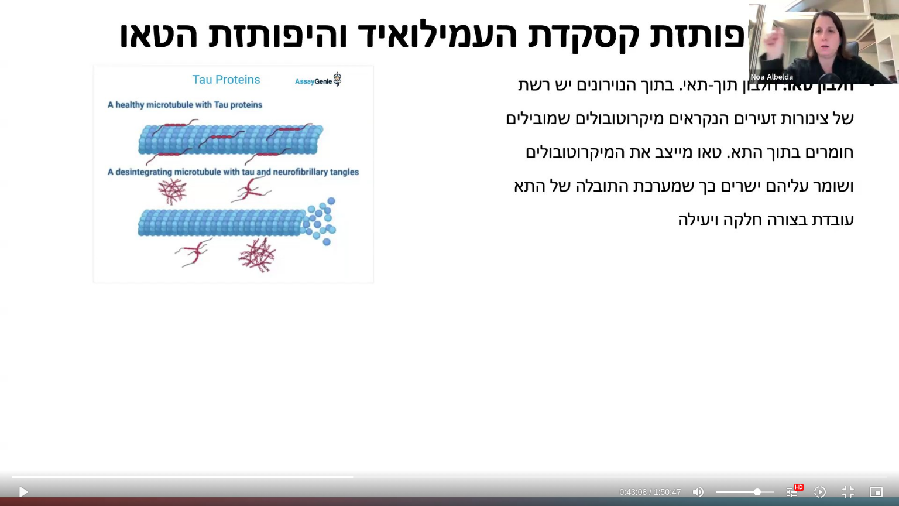
click at [255, 384] on div "Skip Ad 41:15 play_arrow 0:43:08 / 1:50:47 volume_up Mute tune Resolution Auto …" at bounding box center [449, 253] width 899 height 506
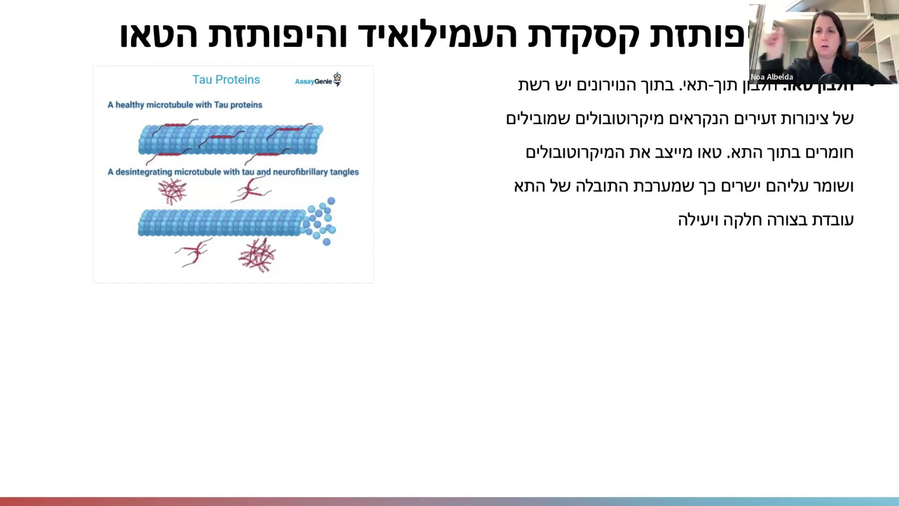
click at [255, 384] on div "Skip Ad 41:15 pause 0:43:09 / 1:50:47 volume_up Mute tune Resolution Auto 1080p…" at bounding box center [449, 253] width 899 height 506
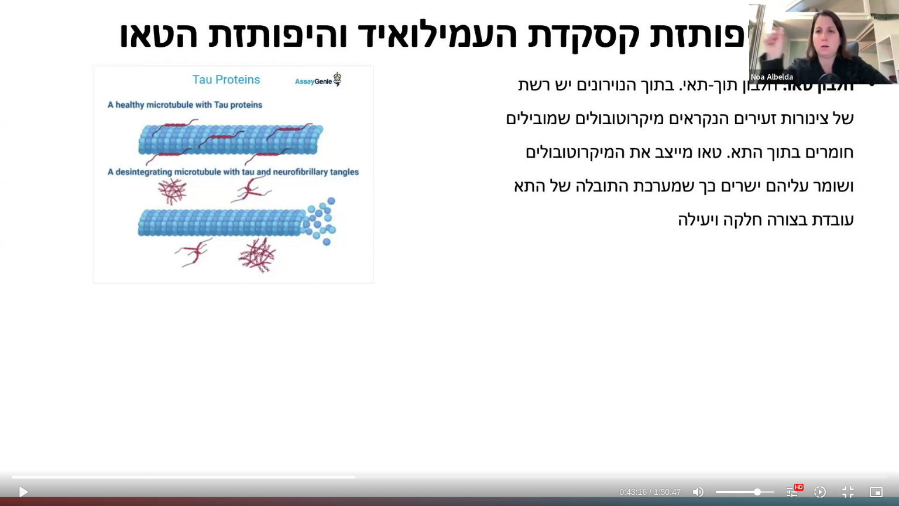
click at [255, 384] on div "Skip Ad 41:15 play_arrow 0:43:16 / 1:50:47 volume_up Mute tune Resolution Auto …" at bounding box center [449, 253] width 899 height 506
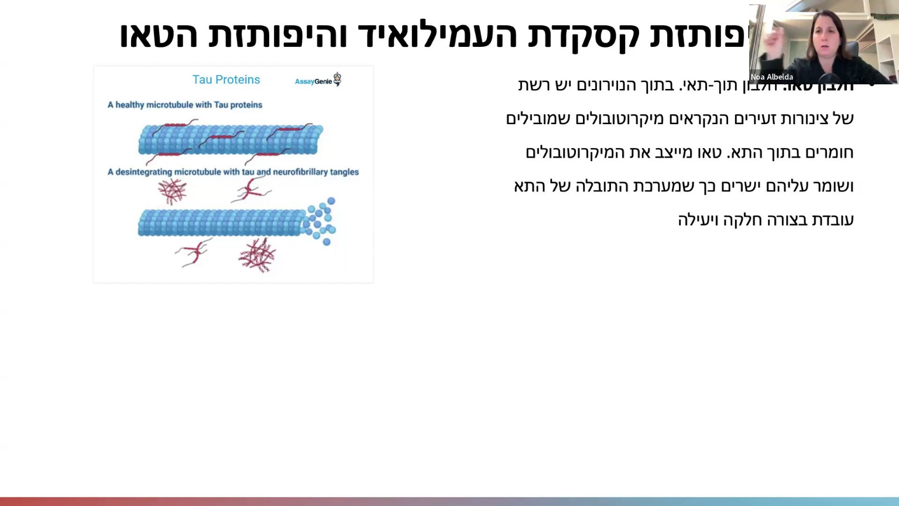
click at [255, 384] on div "Skip Ad 41:15 pause 0:43:16 / 1:50:47 volume_up Mute tune Resolution Auto 1080p…" at bounding box center [449, 253] width 899 height 506
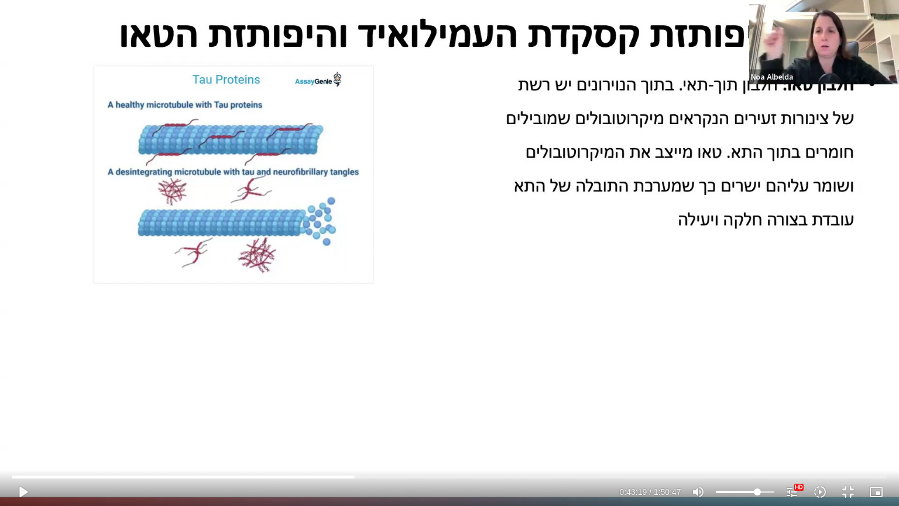
click at [255, 384] on div "Skip Ad 41:15 play_arrow 0:43:19 / 1:50:47 volume_up Mute tune Resolution Auto …" at bounding box center [449, 253] width 899 height 506
click at [352, 476] on input "Seek" at bounding box center [449, 476] width 874 height 7
click at [349, 475] on input "Seek" at bounding box center [449, 476] width 874 height 7
click at [355, 478] on input "Seek" at bounding box center [449, 476] width 874 height 7
click at [354, 477] on input "Seek" at bounding box center [449, 476] width 874 height 7
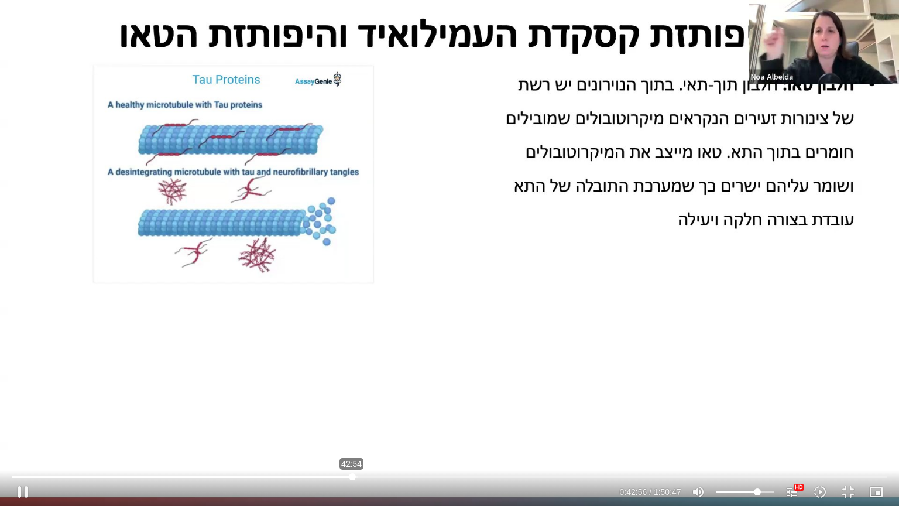
click at [352, 477] on input "Seek" at bounding box center [449, 476] width 874 height 7
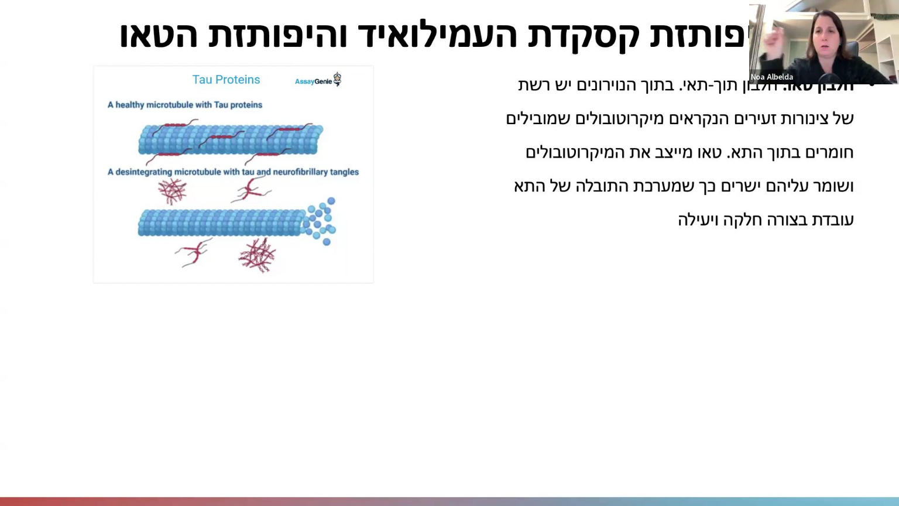
click at [470, 358] on div "Skip Ad 43:08 pause 0:43:18 / 1:50:47 volume_up Mute tune Resolution Auto 1080p…" at bounding box center [449, 253] width 899 height 506
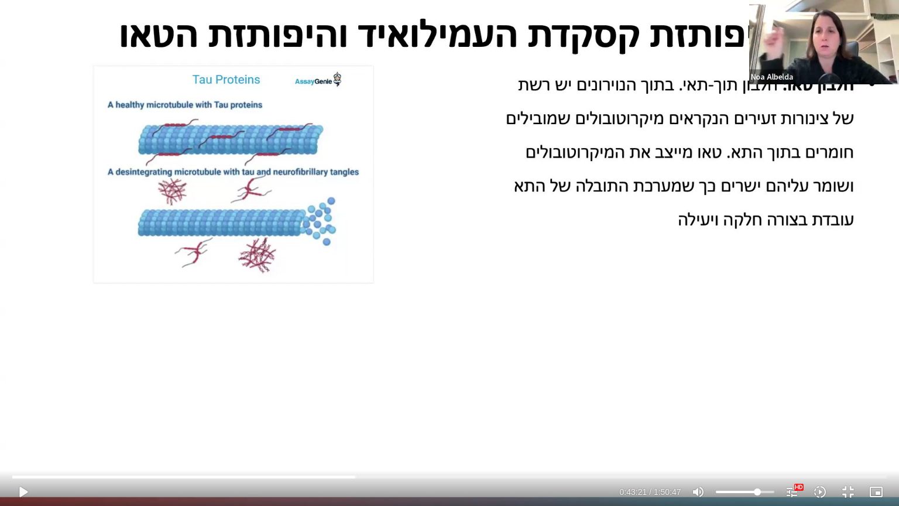
click at [470, 358] on div "Skip Ad 43:08 play_arrow 0:43:21 / 1:50:47 volume_up Mute tune Resolution Auto …" at bounding box center [449, 253] width 899 height 506
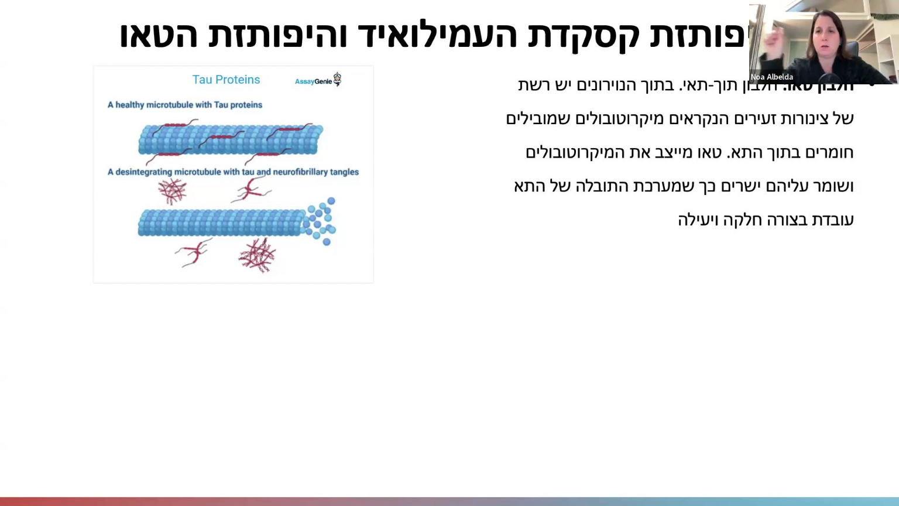
click at [470, 358] on div "Skip Ad 43:08 pause 0:43:21 / 1:50:47 volume_up Mute tune Resolution Auto 1080p…" at bounding box center [449, 253] width 899 height 506
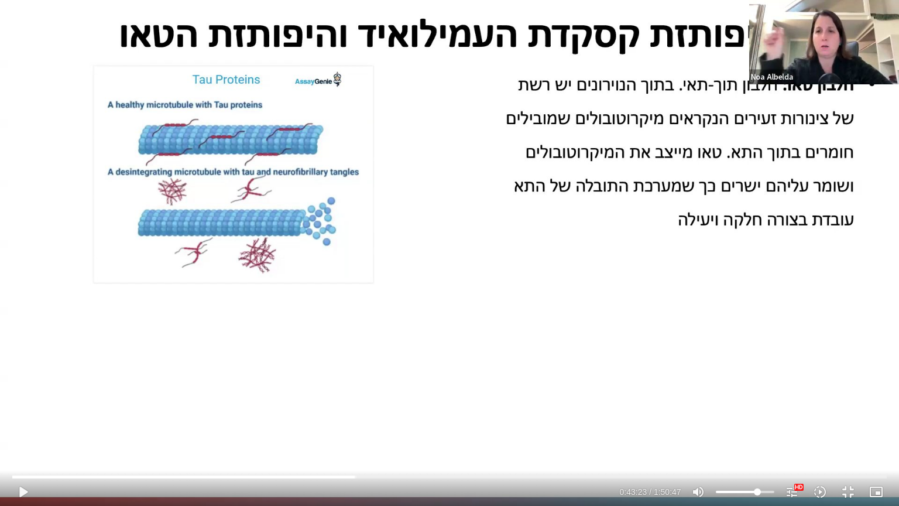
click at [470, 358] on div "Skip Ad 43:08 play_arrow 0:43:23 / 1:50:47 volume_up Mute tune Resolution Auto …" at bounding box center [449, 253] width 899 height 506
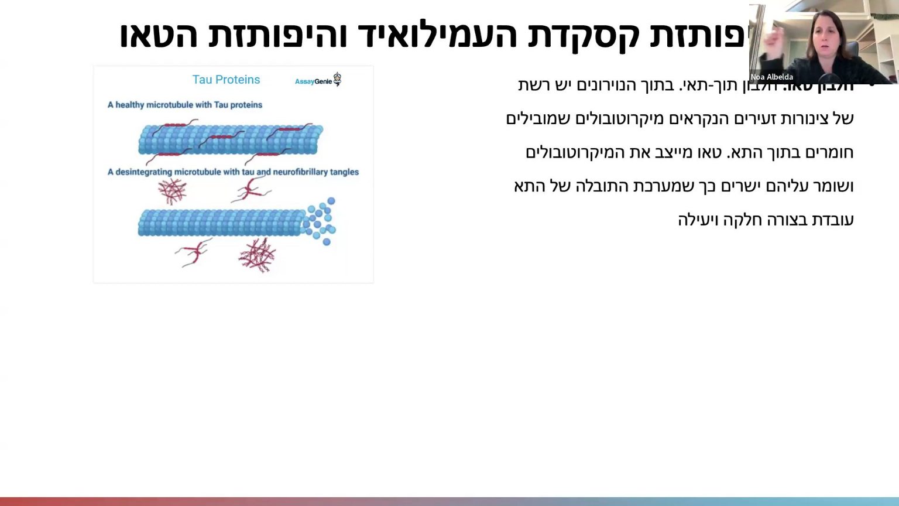
click at [470, 358] on div "Skip Ad 43:08 pause 0:43:23 / 1:50:47 volume_up Mute tune Resolution Auto 1080p…" at bounding box center [449, 253] width 899 height 506
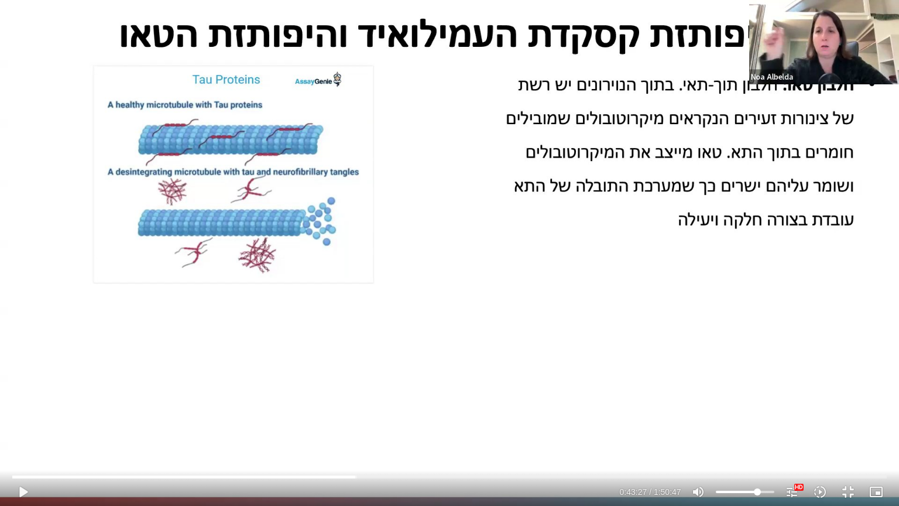
click at [470, 358] on div "Skip Ad 43:08 play_arrow 0:43:27 / 1:50:47 volume_up Mute tune Resolution Auto …" at bounding box center [449, 253] width 899 height 506
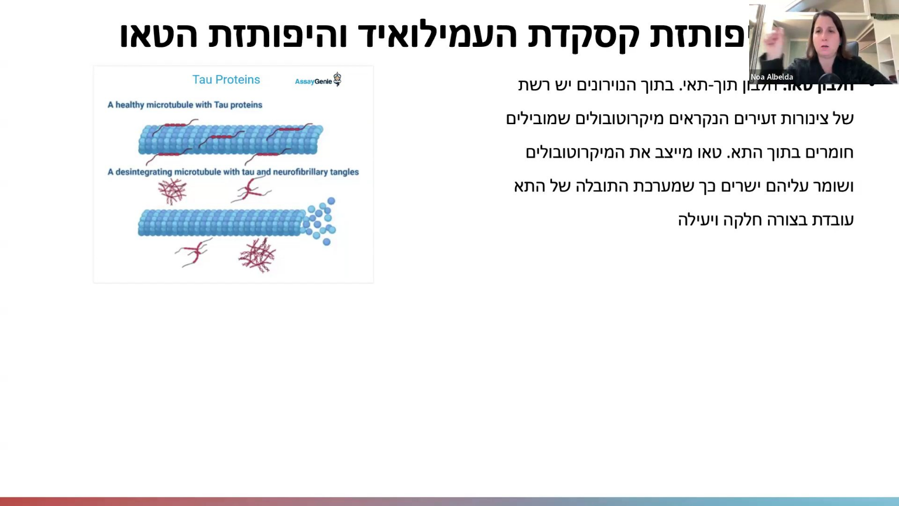
click at [470, 358] on div "Skip Ad 43:08 pause 0:43:27 / 1:50:47 volume_up Mute tune Resolution Auto 1080p…" at bounding box center [449, 253] width 899 height 506
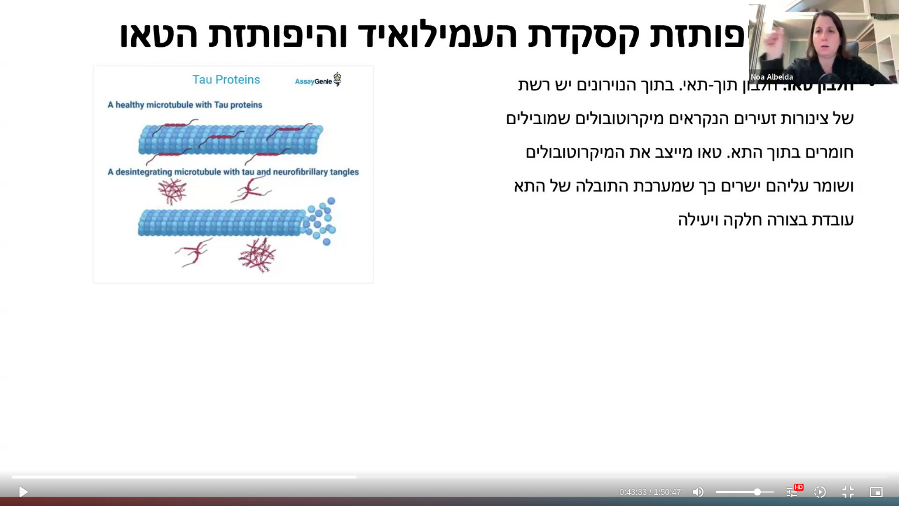
click at [470, 358] on div "Skip Ad 43:08 play_arrow 0:43:33 / 1:50:47 volume_up Mute tune Resolution Auto …" at bounding box center [449, 253] width 899 height 506
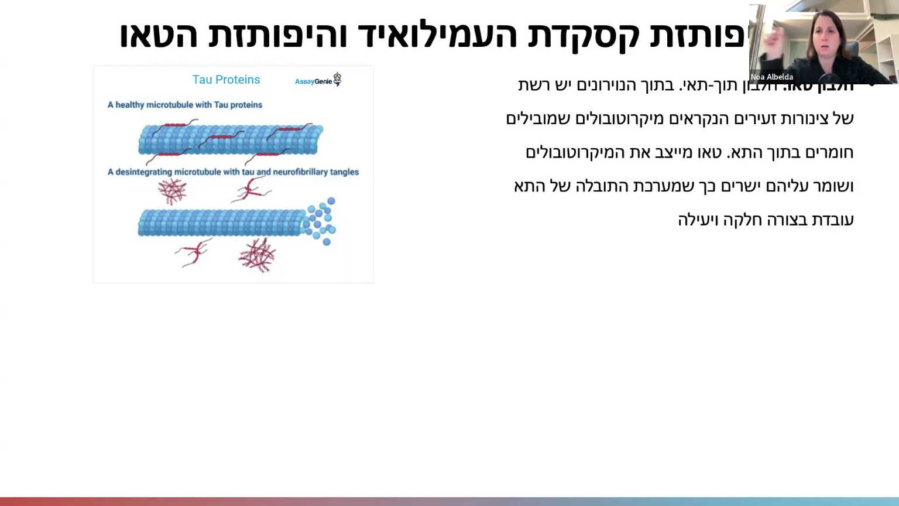
click at [470, 358] on div "Skip Ad 43:08 pause 0:43:33 / 1:50:47 volume_up Mute tune Resolution Auto 1080p…" at bounding box center [449, 253] width 899 height 506
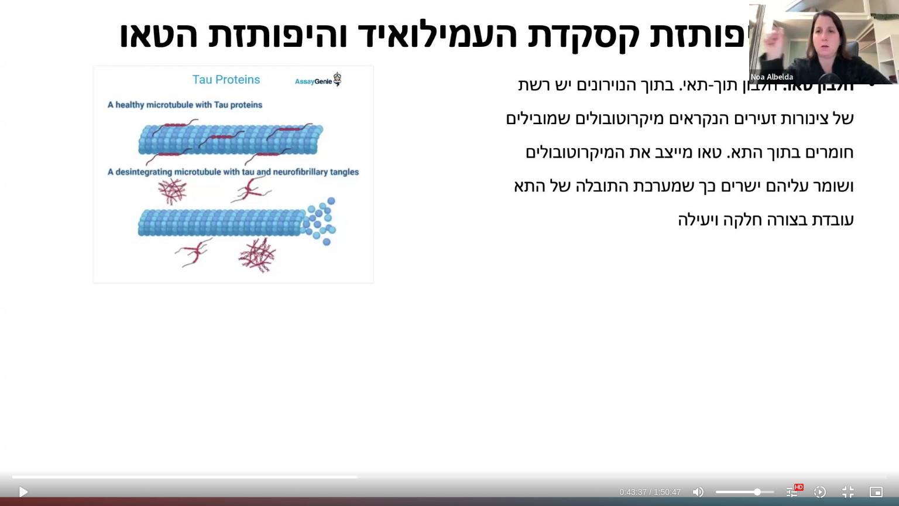
click at [470, 358] on div "Skip Ad 43:08 play_arrow 0:43:37 / 1:50:47 volume_up Mute tune Resolution Auto …" at bounding box center [449, 253] width 899 height 506
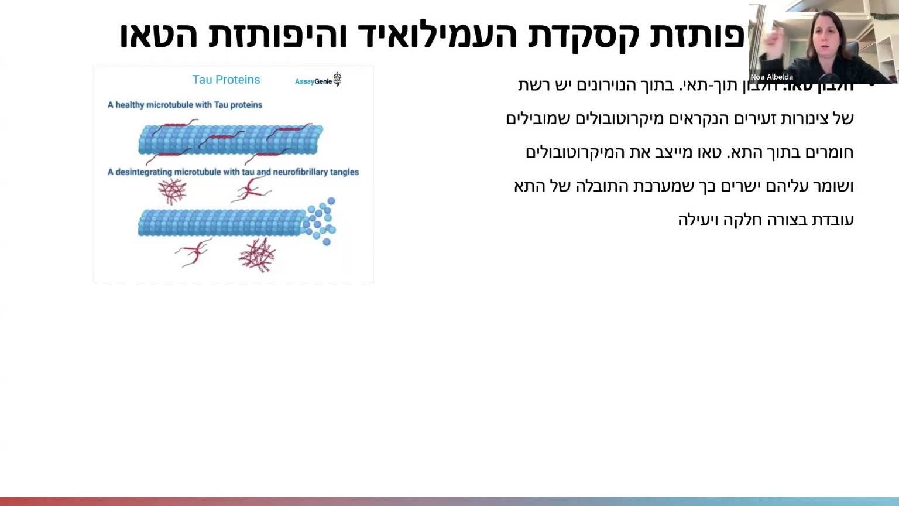
click at [470, 358] on div "Skip Ad 43:08 pause 0:43:37 / 1:50:47 volume_up Mute tune Resolution Auto 1080p…" at bounding box center [449, 253] width 899 height 506
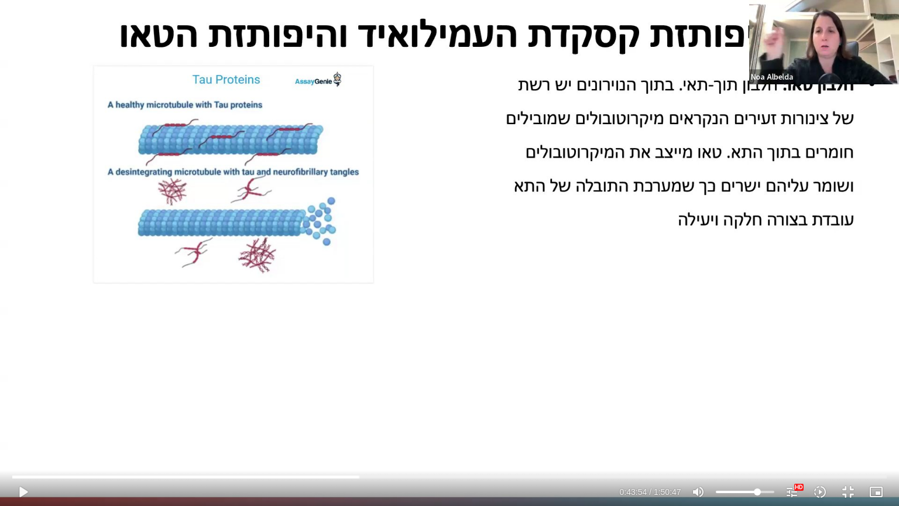
click at [470, 358] on div "Skip Ad 43:08 play_arrow 0:43:54 / 1:50:47 volume_up Mute tune Resolution Auto …" at bounding box center [449, 253] width 899 height 506
click at [469, 311] on div "Skip Ad 43:08 pause 0:43:56 / 1:50:47 volume_up Mute tune Resolution Auto 1080p…" at bounding box center [449, 253] width 899 height 506
click at [469, 311] on div "Skip Ad 43:08 play_arrow 0:43:57 / 1:50:47 volume_up Mute tune Resolution Auto …" at bounding box center [449, 253] width 899 height 506
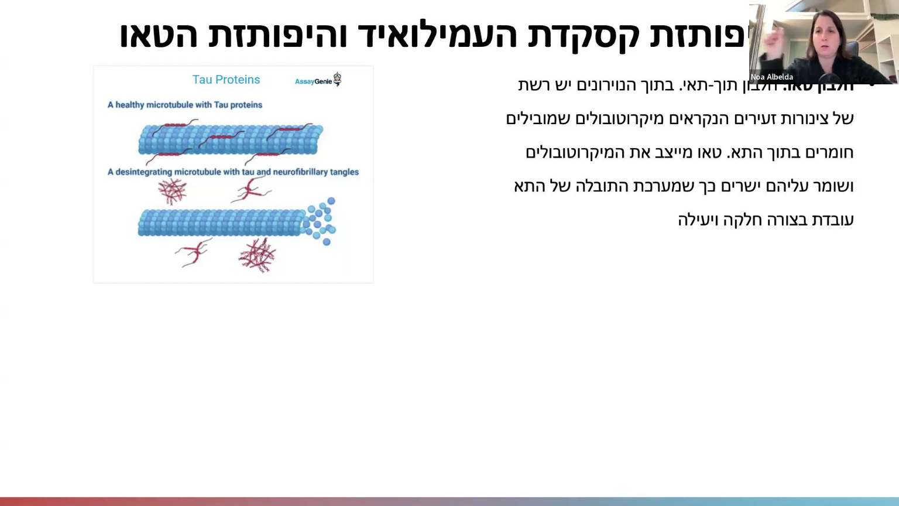
click at [469, 311] on div "Skip Ad 43:08 pause 0:43:57 / 1:50:47 volume_up Mute tune Resolution Auto 1080p…" at bounding box center [449, 253] width 899 height 506
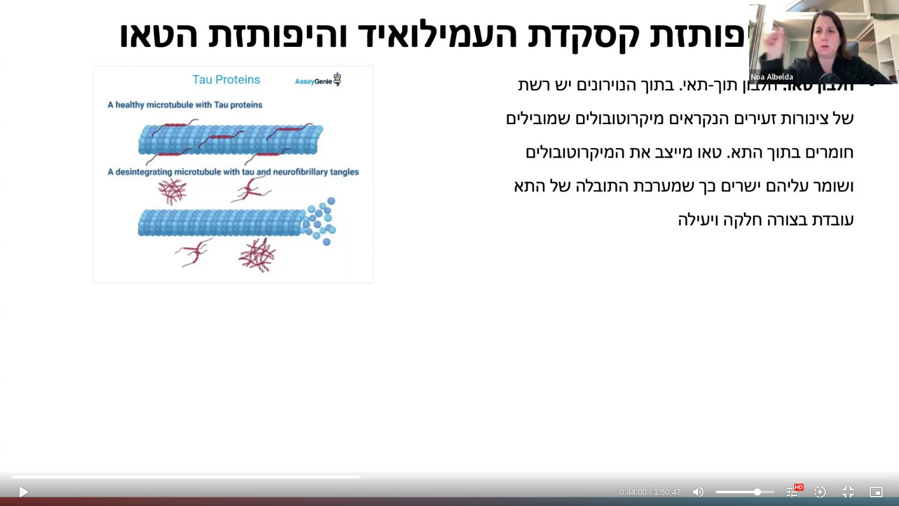
click at [469, 311] on div "Skip Ad 43:08 play_arrow 0:44:00 / 1:50:47 volume_up Mute tune Resolution Auto …" at bounding box center [449, 253] width 899 height 506
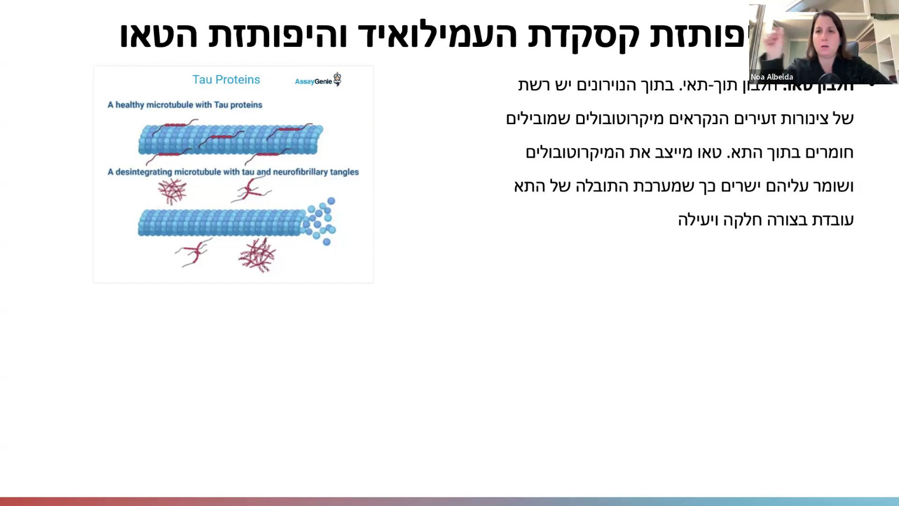
click at [469, 311] on div "Skip Ad 43:08 pause 0:44:00 / 1:50:47 volume_up Mute tune Resolution Auto 1080p…" at bounding box center [449, 253] width 899 height 506
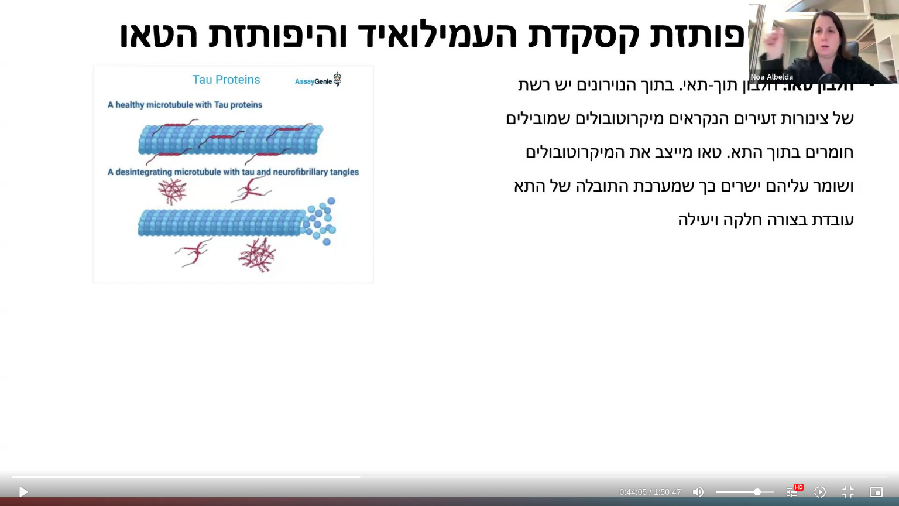
click at [469, 311] on div "Skip Ad 43:08 play_arrow 0:44:05 / 1:50:47 volume_up Mute tune Resolution Auto …" at bounding box center [449, 253] width 899 height 506
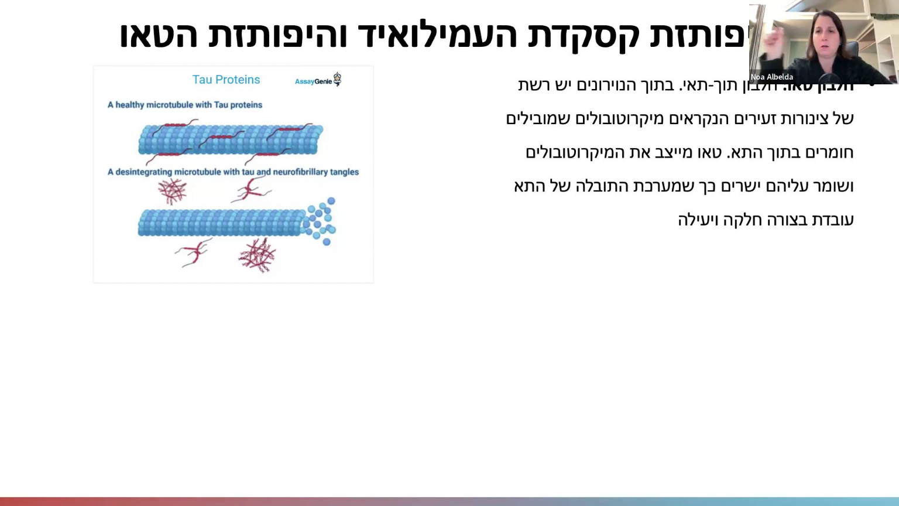
click at [469, 311] on div "Skip Ad 43:08 pause 0:44:05 / 1:50:47 volume_up Mute tune Resolution Auto 1080p…" at bounding box center [449, 253] width 899 height 506
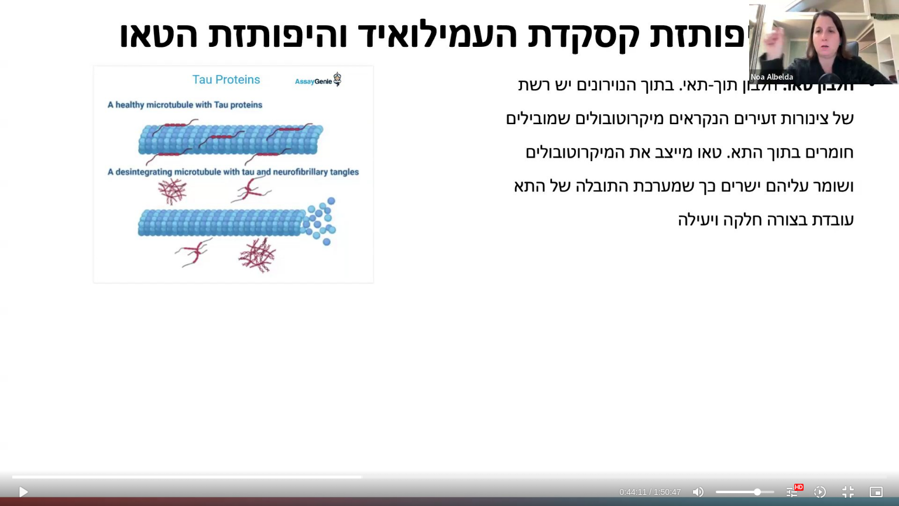
click at [469, 311] on div "Skip Ad 43:08 play_arrow 0:44:11 / 1:50:47 volume_up Mute tune Resolution Auto …" at bounding box center [449, 253] width 899 height 506
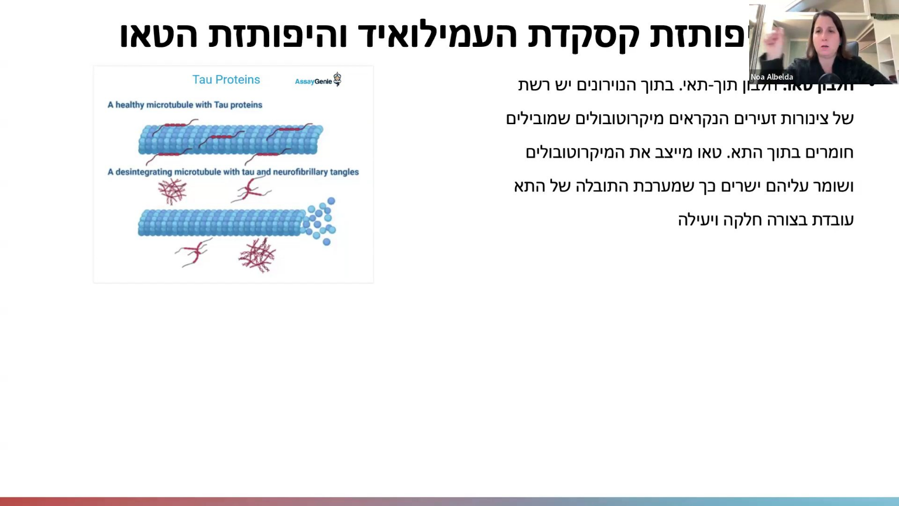
click at [469, 311] on div "Skip Ad 43:08 pause 0:44:11 / 1:50:47 volume_up Mute tune Resolution Auto 1080p…" at bounding box center [449, 253] width 899 height 506
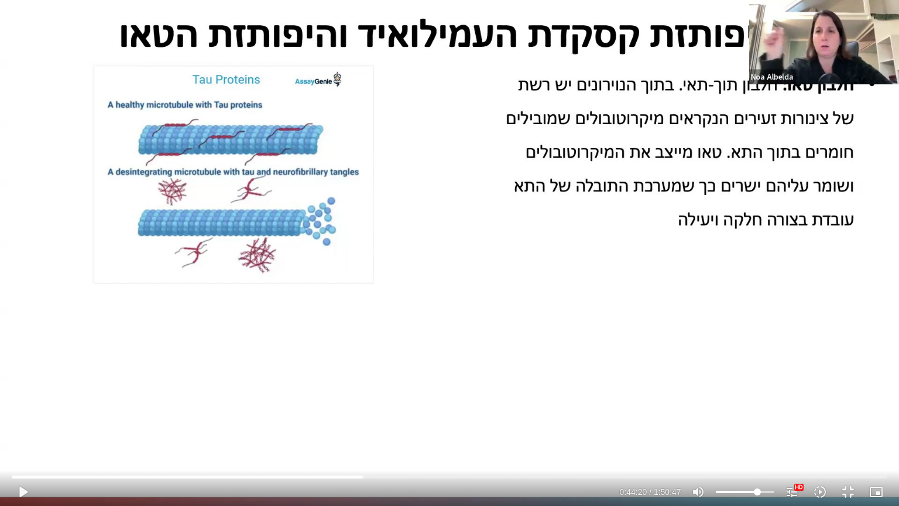
click at [469, 311] on div "Skip Ad 43:08 play_arrow 0:44:20 / 1:50:47 volume_up Mute tune Resolution Auto …" at bounding box center [449, 253] width 899 height 506
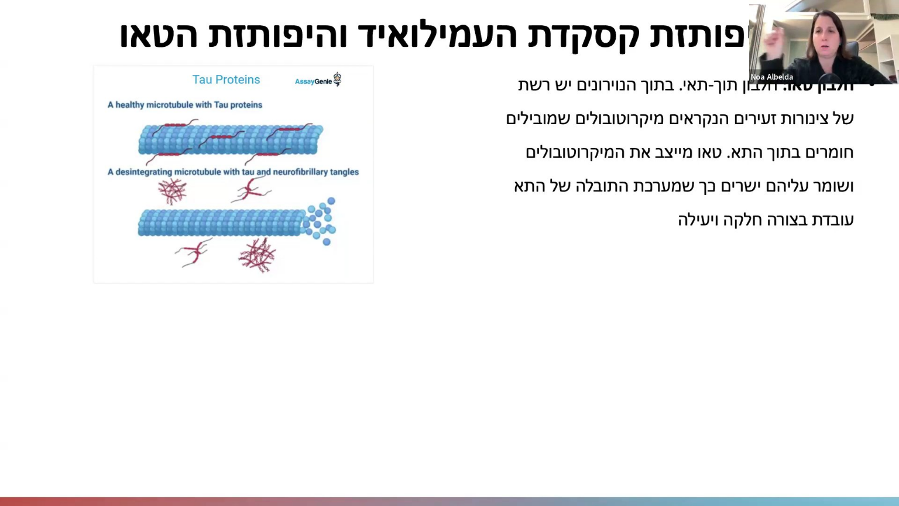
click at [469, 311] on div "Skip Ad 43:08 pause 0:44:20 / 1:50:47 volume_up Mute tune Resolution Auto 1080p…" at bounding box center [449, 253] width 899 height 506
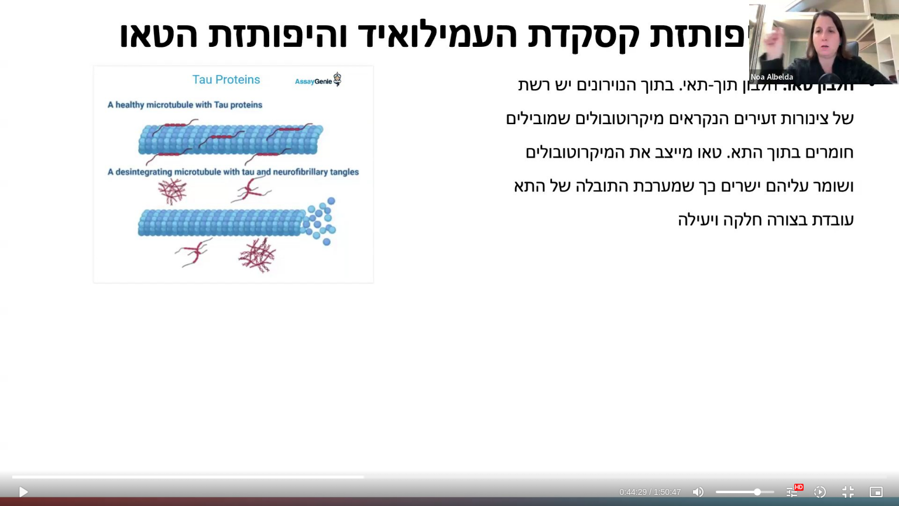
click at [469, 311] on div "Skip Ad 43:08 play_arrow 0:44:29 / 1:50:47 volume_up Mute tune Resolution Auto …" at bounding box center [449, 253] width 899 height 506
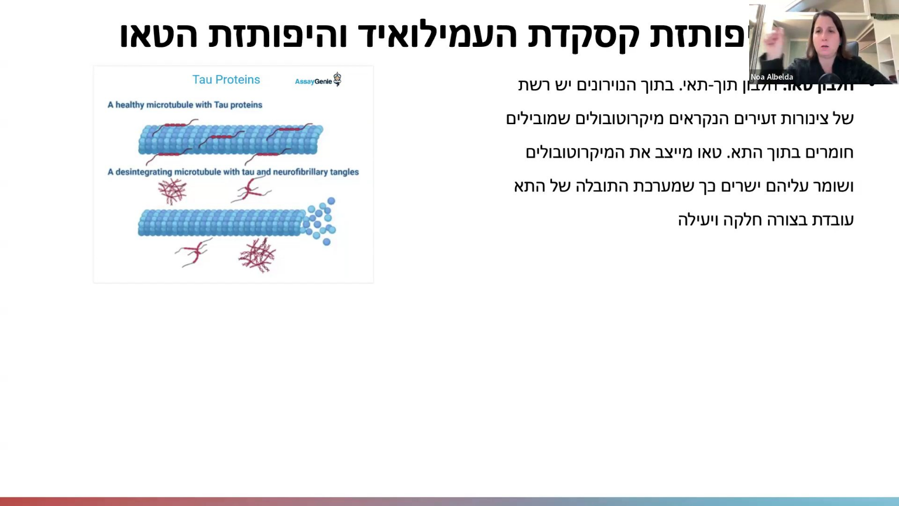
click at [469, 311] on div "Skip Ad 43:08 pause 0:44:29 / 1:50:47 volume_up Mute tune Resolution Auto 1080p…" at bounding box center [449, 253] width 899 height 506
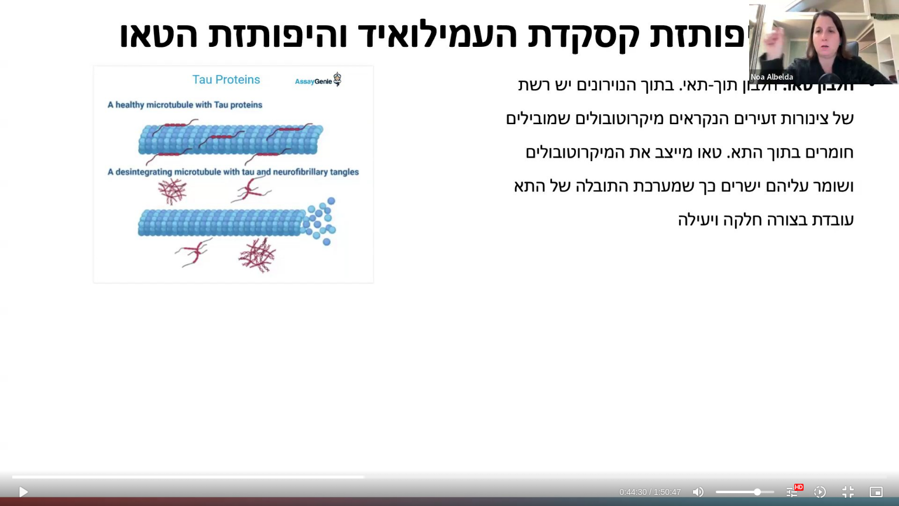
click at [469, 311] on div "Skip Ad 43:08 play_arrow 0:44:30 / 1:50:47 volume_up Mute tune Resolution Auto …" at bounding box center [449, 253] width 899 height 506
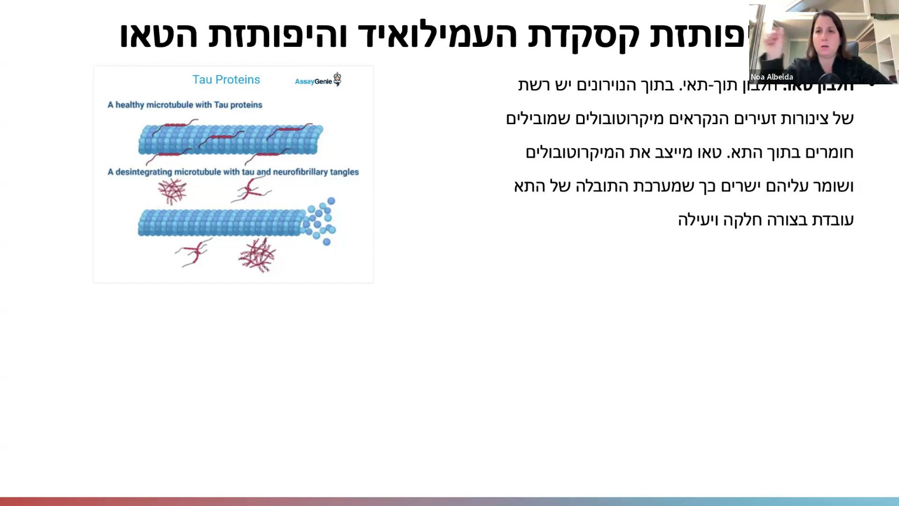
click at [469, 311] on div "Skip Ad 43:08 pause 0:44:30 / 1:50:47 volume_up Mute tune Resolution Auto 1080p…" at bounding box center [449, 253] width 899 height 506
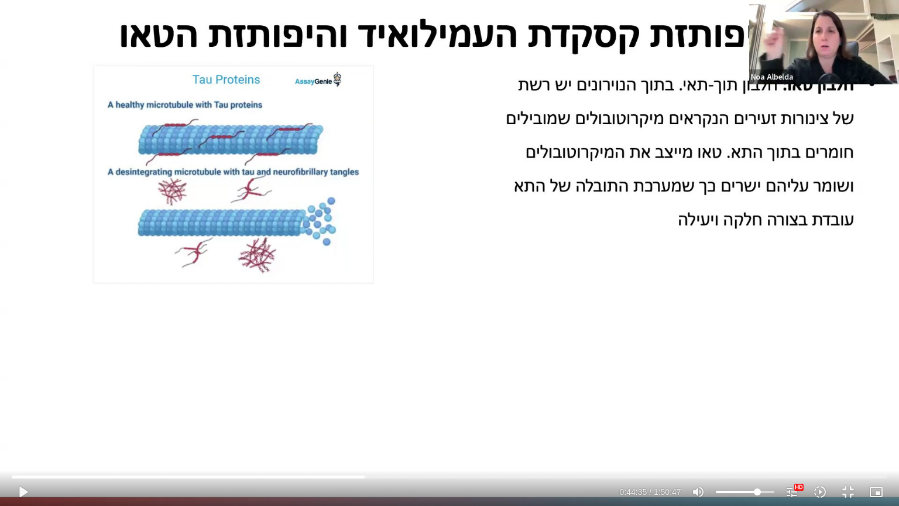
click at [469, 311] on div "Skip Ad 43:08 play_arrow 0:44:35 / 1:50:47 volume_up Mute tune Resolution Auto …" at bounding box center [449, 253] width 899 height 506
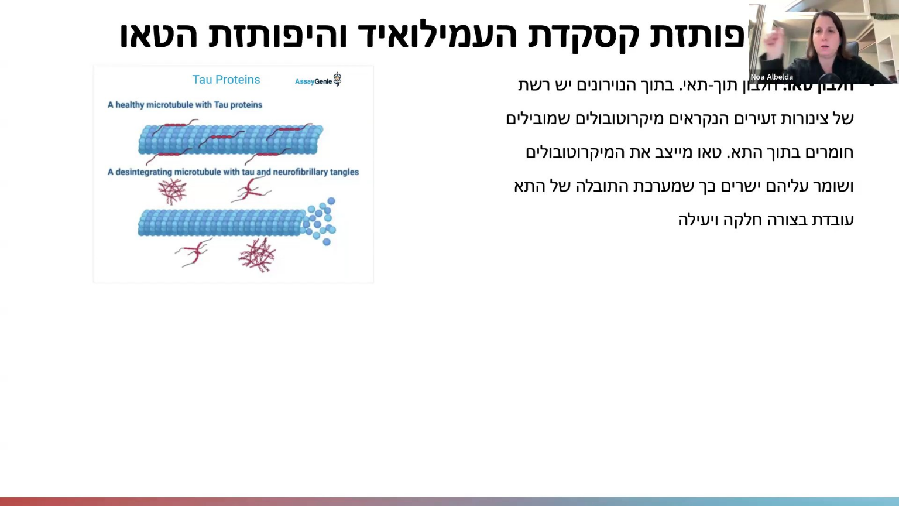
click at [469, 311] on div "Skip Ad 43:08 pause 0:44:35 / 1:50:47 volume_up Mute tune Resolution Auto 1080p…" at bounding box center [449, 253] width 899 height 506
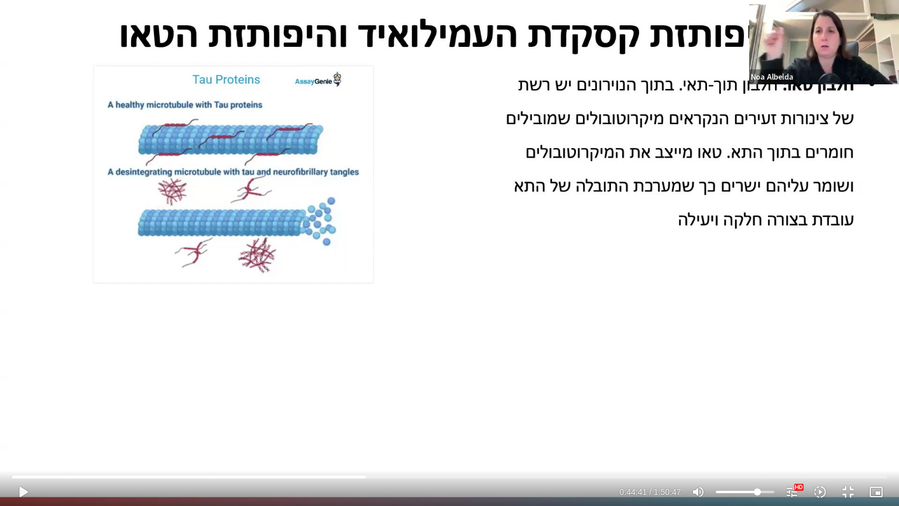
click at [469, 311] on div "Skip Ad 43:08 play_arrow 0:44:41 / 1:50:47 volume_up Mute tune Resolution Auto …" at bounding box center [449, 253] width 899 height 506
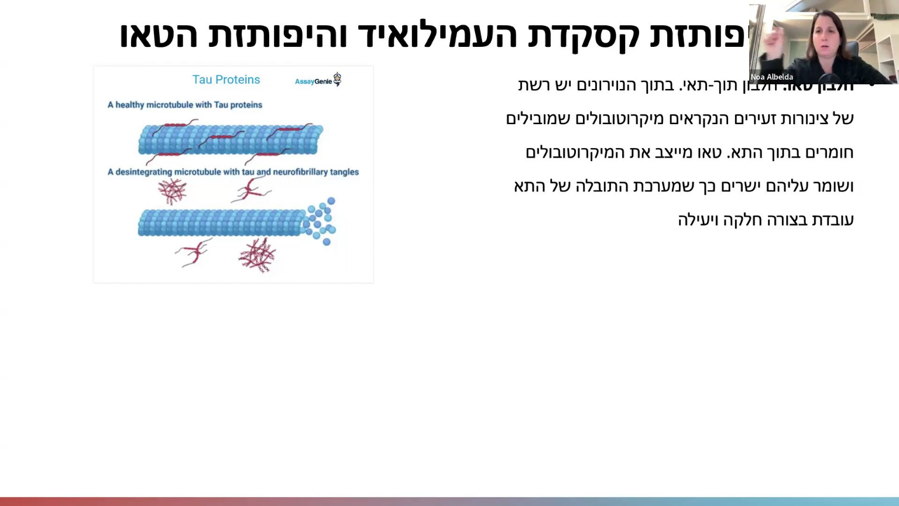
click at [469, 311] on div "Skip Ad 43:08 pause 0:44:41 / 1:50:47 volume_up Mute tune Resolution Auto 1080p…" at bounding box center [449, 253] width 899 height 506
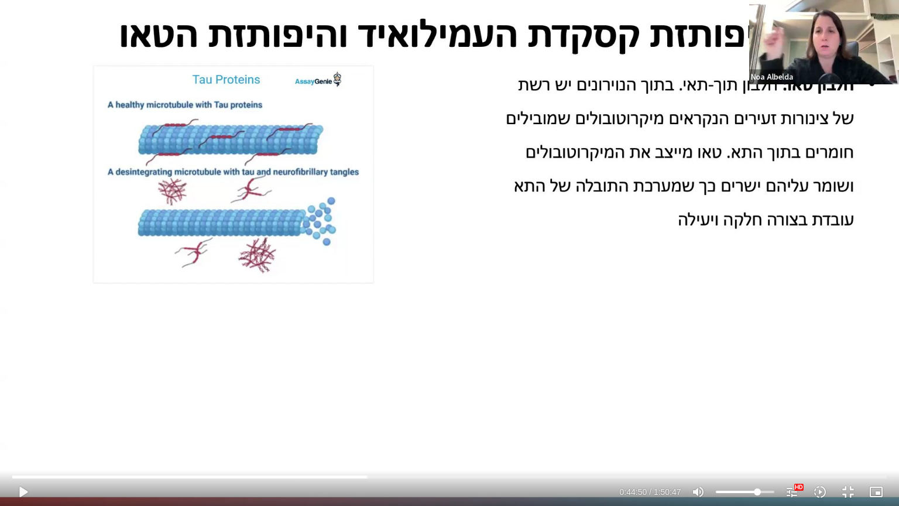
click at [469, 311] on div "Skip Ad 43:08 play_arrow 0:44:50 / 1:50:47 volume_up Mute tune Resolution Auto …" at bounding box center [449, 253] width 899 height 506
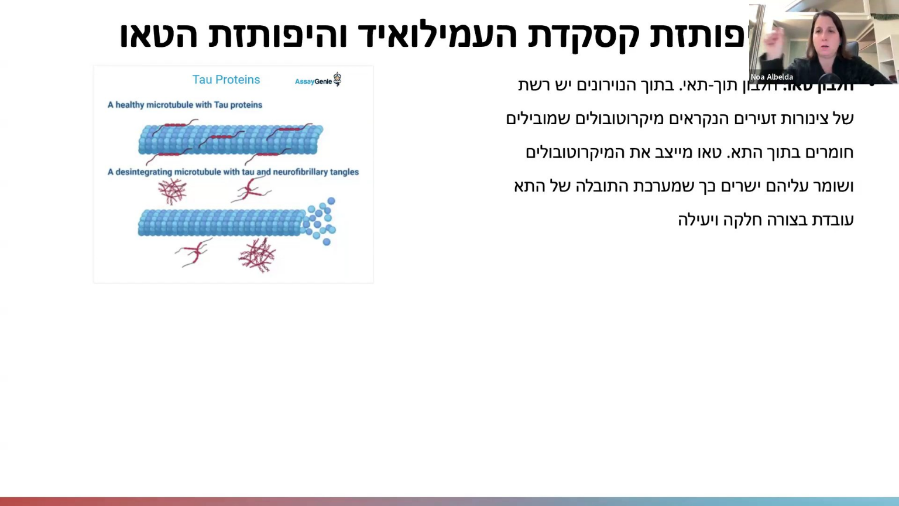
click at [469, 311] on div "Skip Ad 43:08 pause 0:44:50 / 1:50:47 volume_up Mute tune Resolution Auto 1080p…" at bounding box center [449, 253] width 899 height 506
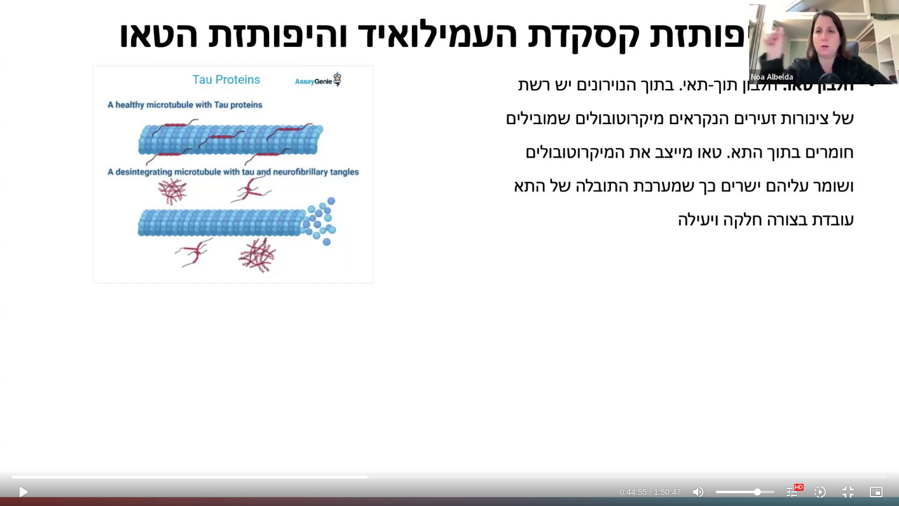
click at [469, 311] on div "Skip Ad 43:08 play_arrow 0:44:55 / 1:50:47 volume_up Mute tune Resolution Auto …" at bounding box center [449, 253] width 899 height 506
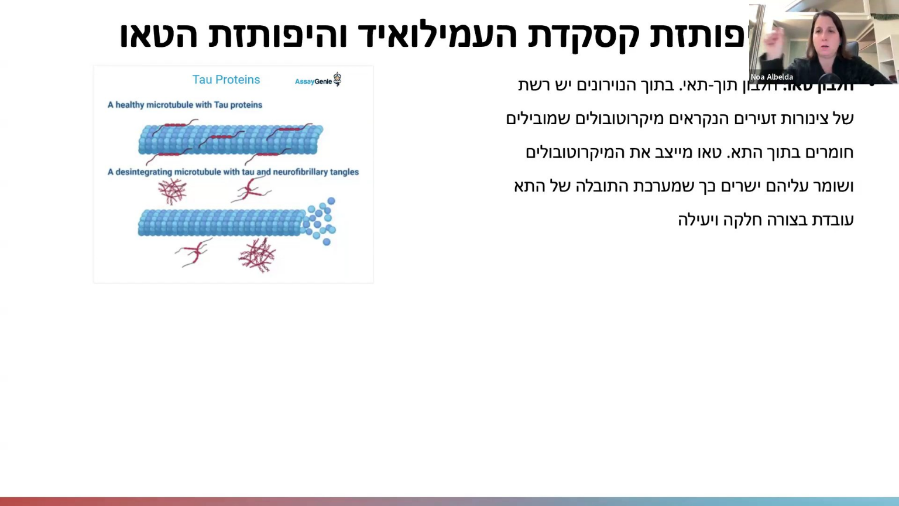
click at [469, 311] on div "Skip Ad 43:08 pause 0:44:55 / 1:50:47 volume_up Mute tune Resolution Auto 1080p…" at bounding box center [449, 253] width 899 height 506
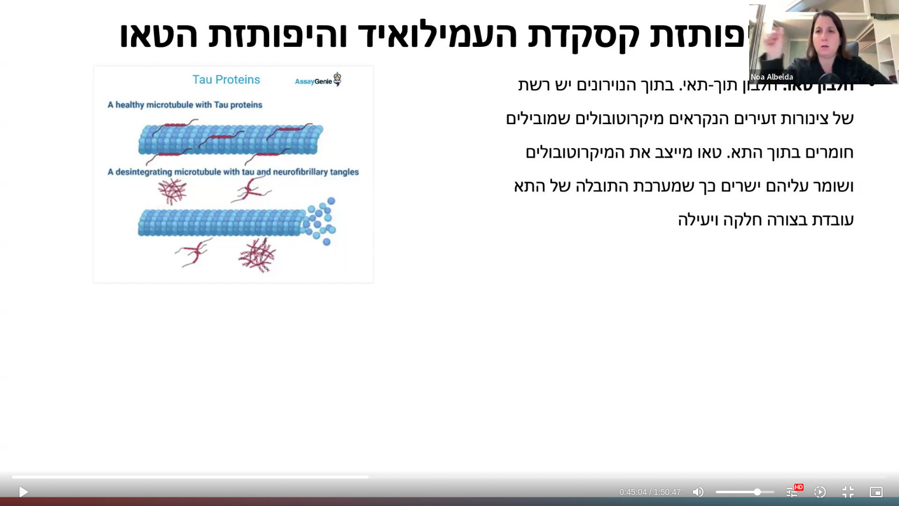
click at [469, 311] on div "Skip Ad 43:08 play_arrow 0:45:04 / 1:50:47 volume_up Mute tune Resolution Auto …" at bounding box center [449, 253] width 899 height 506
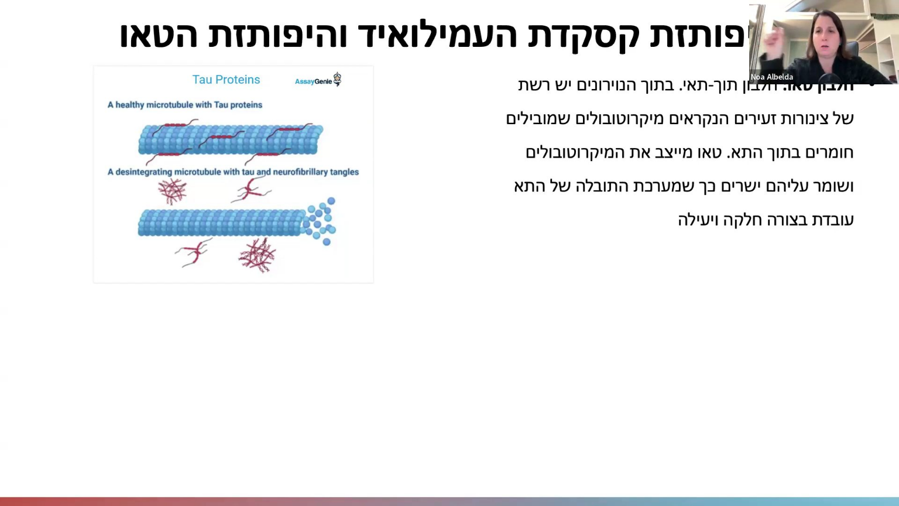
click at [469, 311] on div "Skip Ad 43:08 pause 0:45:04 / 1:50:47 volume_up Mute tune Resolution Auto 1080p…" at bounding box center [449, 253] width 899 height 506
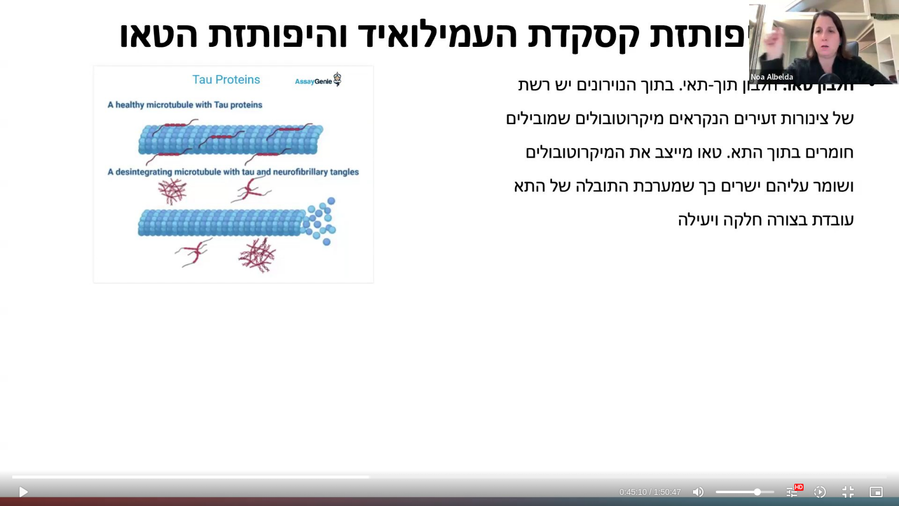
click at [469, 311] on div "Skip Ad 43:08 play_arrow 0:45:10 / 1:50:47 volume_up Mute tune Resolution Auto …" at bounding box center [449, 253] width 899 height 506
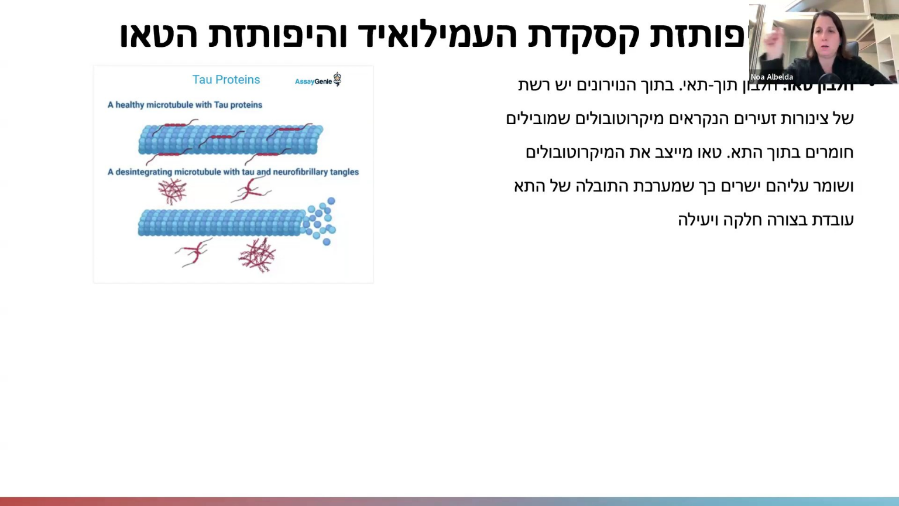
click at [469, 311] on div "Skip Ad 43:08 pause 0:45:10 / 1:50:47 volume_up Mute tune Resolution Auto 1080p…" at bounding box center [449, 253] width 899 height 506
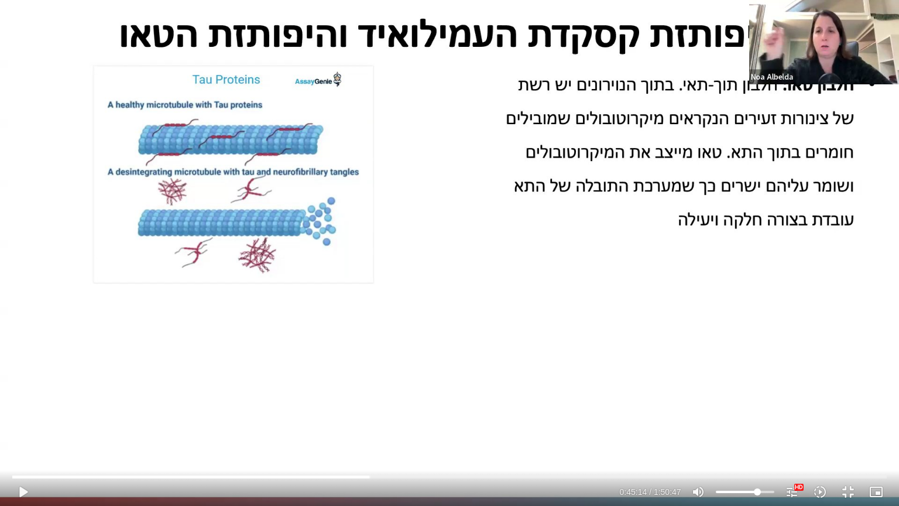
click at [469, 311] on div "Skip Ad 43:08 play_arrow 0:45:14 / 1:50:47 volume_up Mute tune Resolution Auto …" at bounding box center [449, 253] width 899 height 506
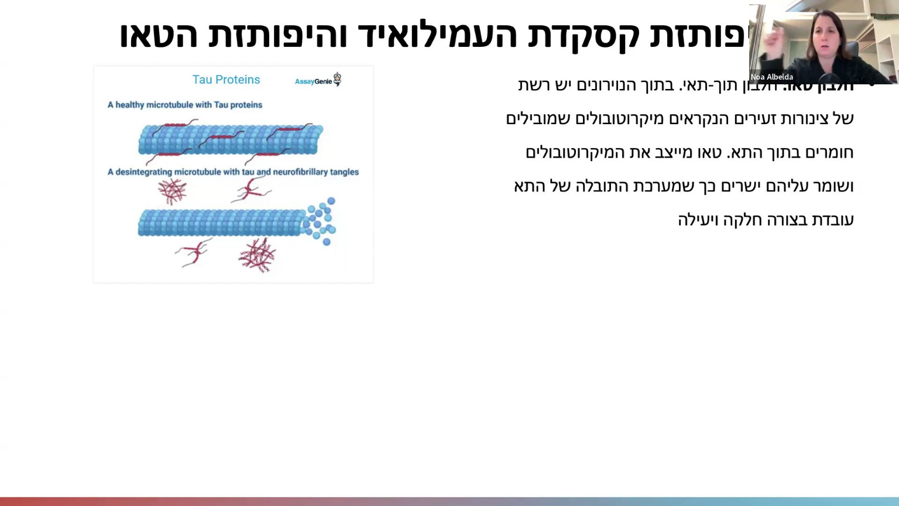
click at [469, 311] on div "Skip Ad 43:08 pause 0:45:14 / 1:50:47 volume_up Mute tune Resolution Auto 1080p…" at bounding box center [449, 253] width 899 height 506
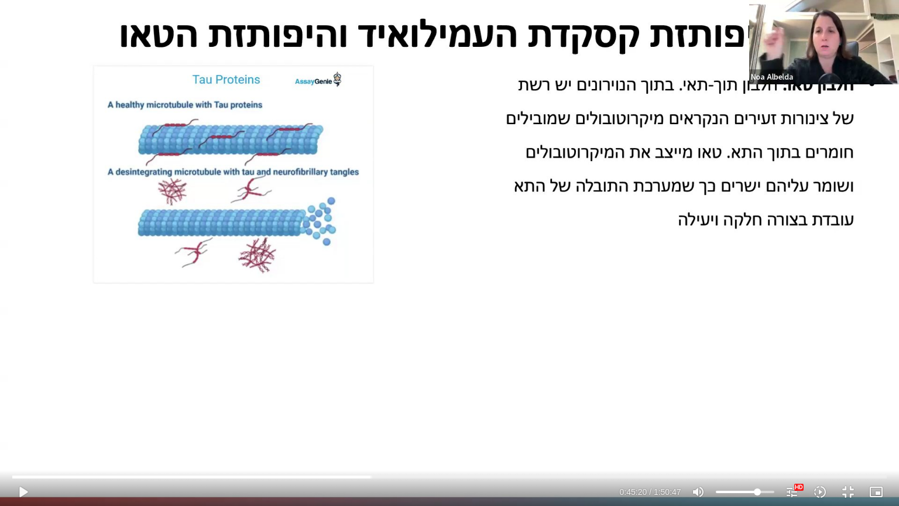
click at [469, 311] on div "Skip Ad 43:08 play_arrow 0:45:20 / 1:50:47 volume_up Mute tune Resolution Auto …" at bounding box center [449, 253] width 899 height 506
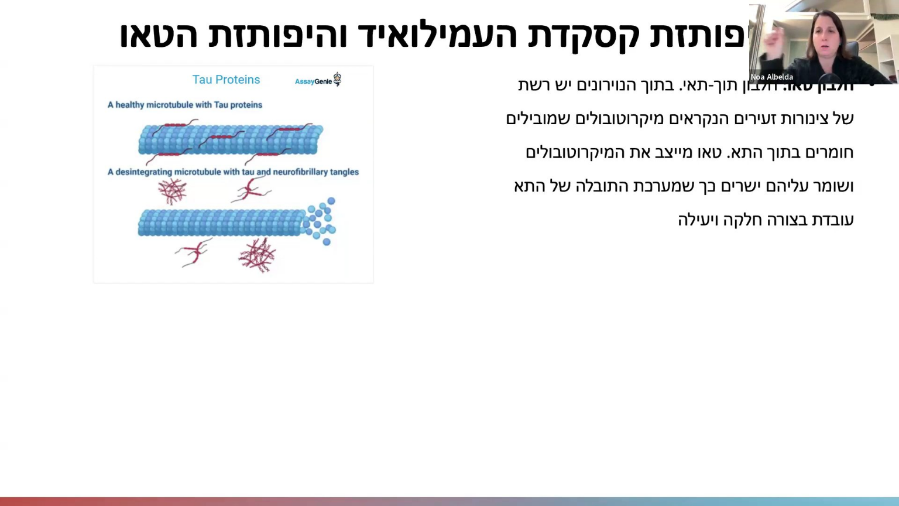
click at [469, 311] on div "Skip Ad 43:08 pause 0:45:20 / 1:50:47 volume_up Mute tune Resolution Auto 1080p…" at bounding box center [449, 253] width 899 height 506
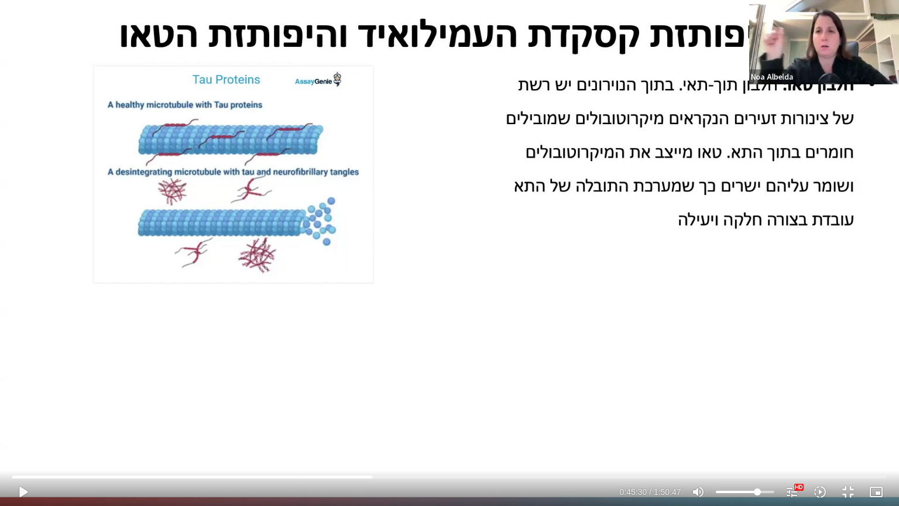
click at [469, 311] on div "Skip Ad 43:08 play_arrow 0:45:30 / 1:50:47 volume_up Mute tune Resolution Auto …" at bounding box center [449, 253] width 899 height 506
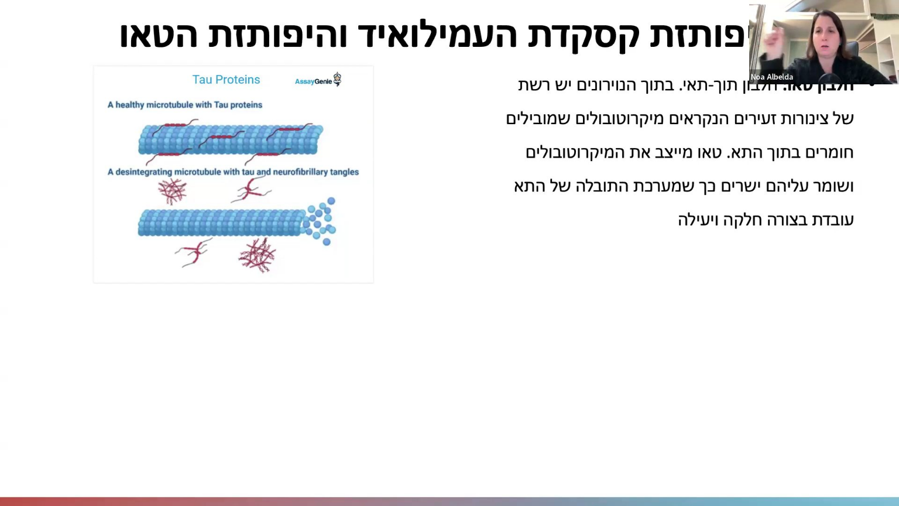
click at [469, 311] on div "Skip Ad 43:08 pause 0:45:30 / 1:50:47 volume_up Mute tune Resolution Auto 1080p…" at bounding box center [449, 253] width 899 height 506
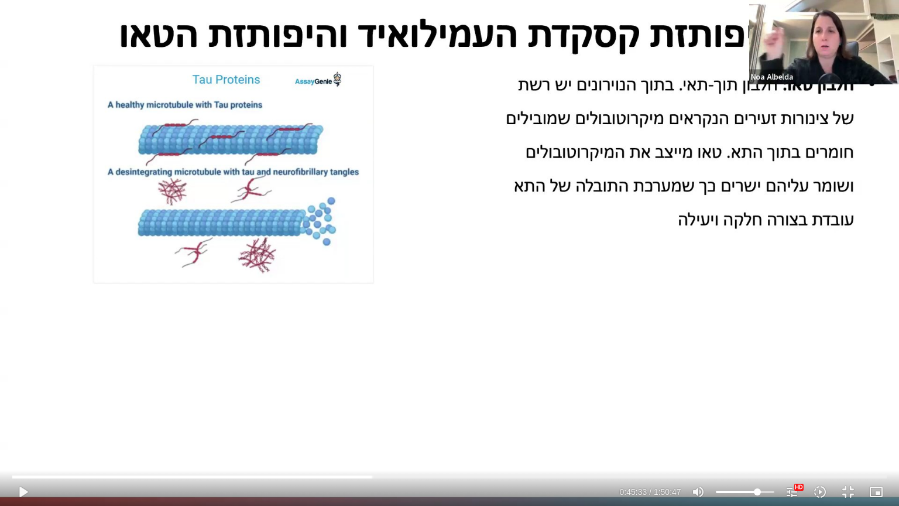
click at [469, 311] on div "Skip Ad 43:08 play_arrow 0:45:33 / 1:50:47 volume_up Mute tune Resolution Auto …" at bounding box center [449, 253] width 899 height 506
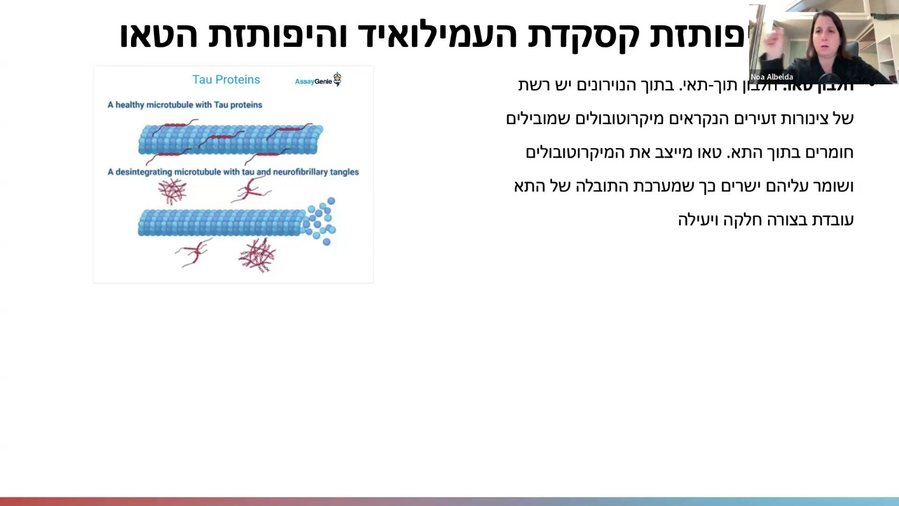
click at [469, 311] on div "Skip Ad 43:08 pause 0:45:33 / 1:50:47 volume_up Mute tune Resolution Auto 1080p…" at bounding box center [449, 253] width 899 height 506
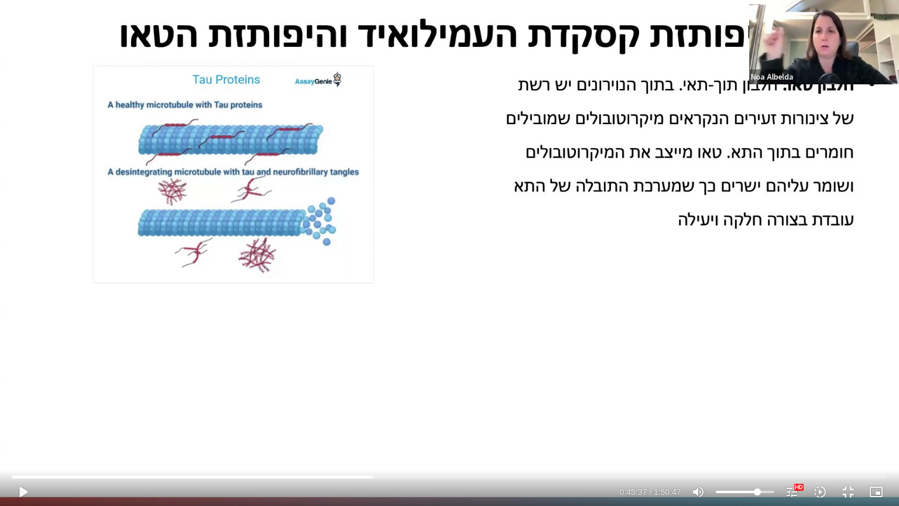
click at [469, 311] on div "Skip Ad 43:08 play_arrow 0:45:37 / 1:50:47 volume_up Mute tune Resolution Auto …" at bounding box center [449, 253] width 899 height 506
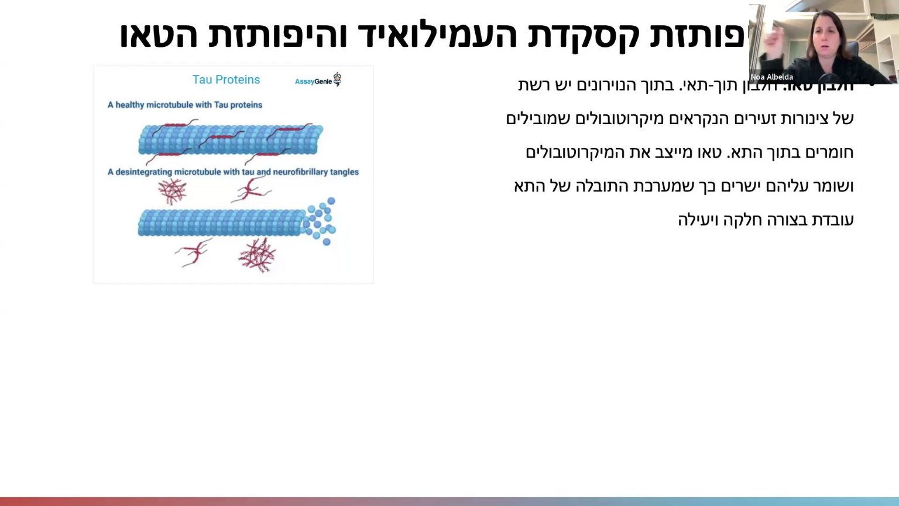
click at [469, 311] on div "Skip Ad 43:08 pause 0:45:37 / 1:50:47 volume_up Mute tune Resolution Auto 1080p…" at bounding box center [449, 253] width 899 height 506
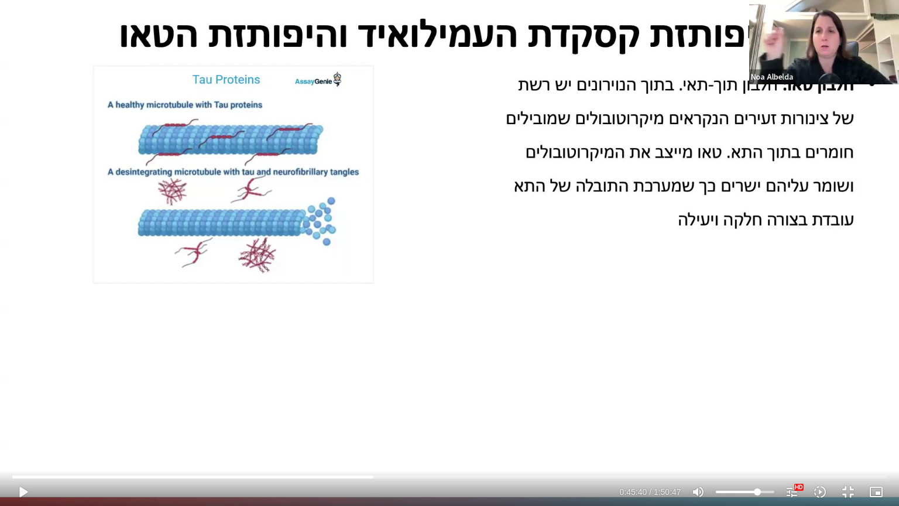
click at [469, 311] on div "Skip Ad 43:08 play_arrow 0:45:40 / 1:50:47 volume_up Mute tune Resolution Auto …" at bounding box center [449, 253] width 899 height 506
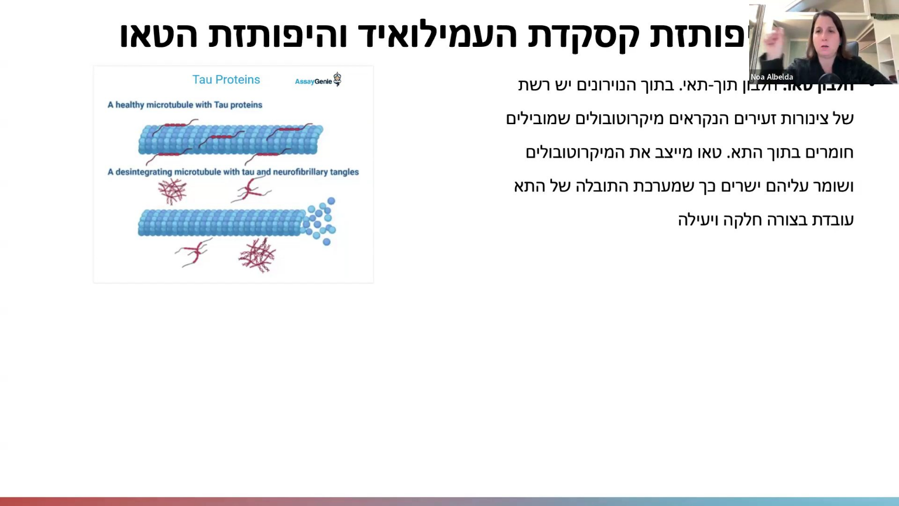
click at [469, 311] on div "Skip Ad 43:08 pause 0:45:40 / 1:50:47 volume_up Mute tune Resolution Auto 1080p…" at bounding box center [449, 253] width 899 height 506
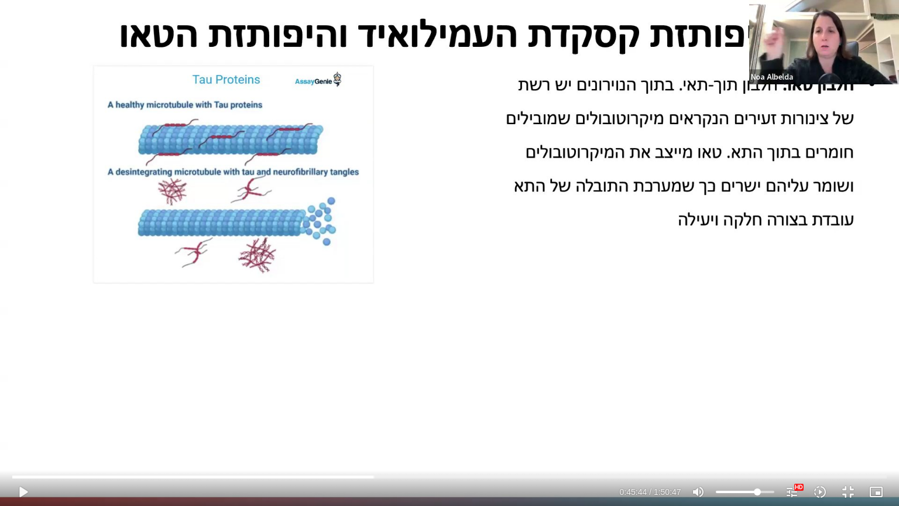
click at [469, 311] on div "Skip Ad 43:08 play_arrow 0:45:44 / 1:50:47 volume_up Mute tune Resolution Auto …" at bounding box center [449, 253] width 899 height 506
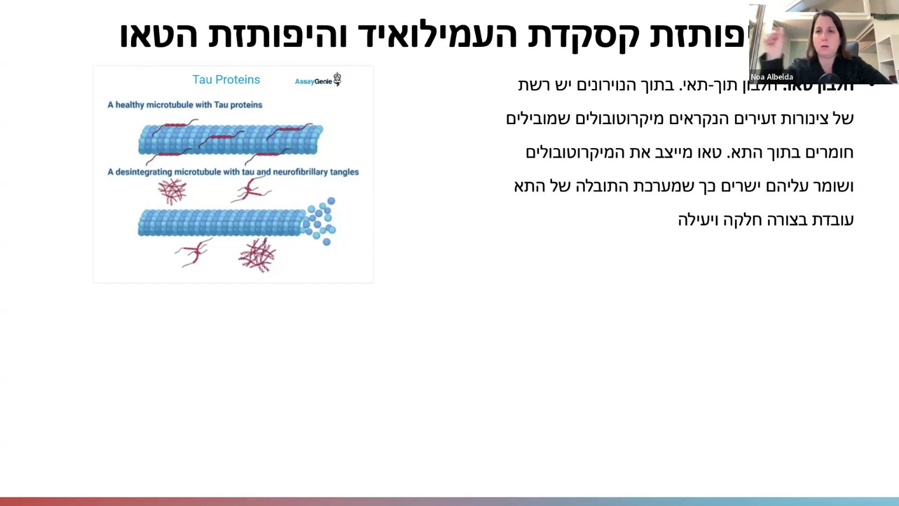
click at [469, 311] on div "Skip Ad 43:08 pause 0:45:44 / 1:50:47 volume_up Mute tune Resolution Auto 1080p…" at bounding box center [449, 253] width 899 height 506
type input "2751.000325"
